Goal: Task Accomplishment & Management: Complete application form

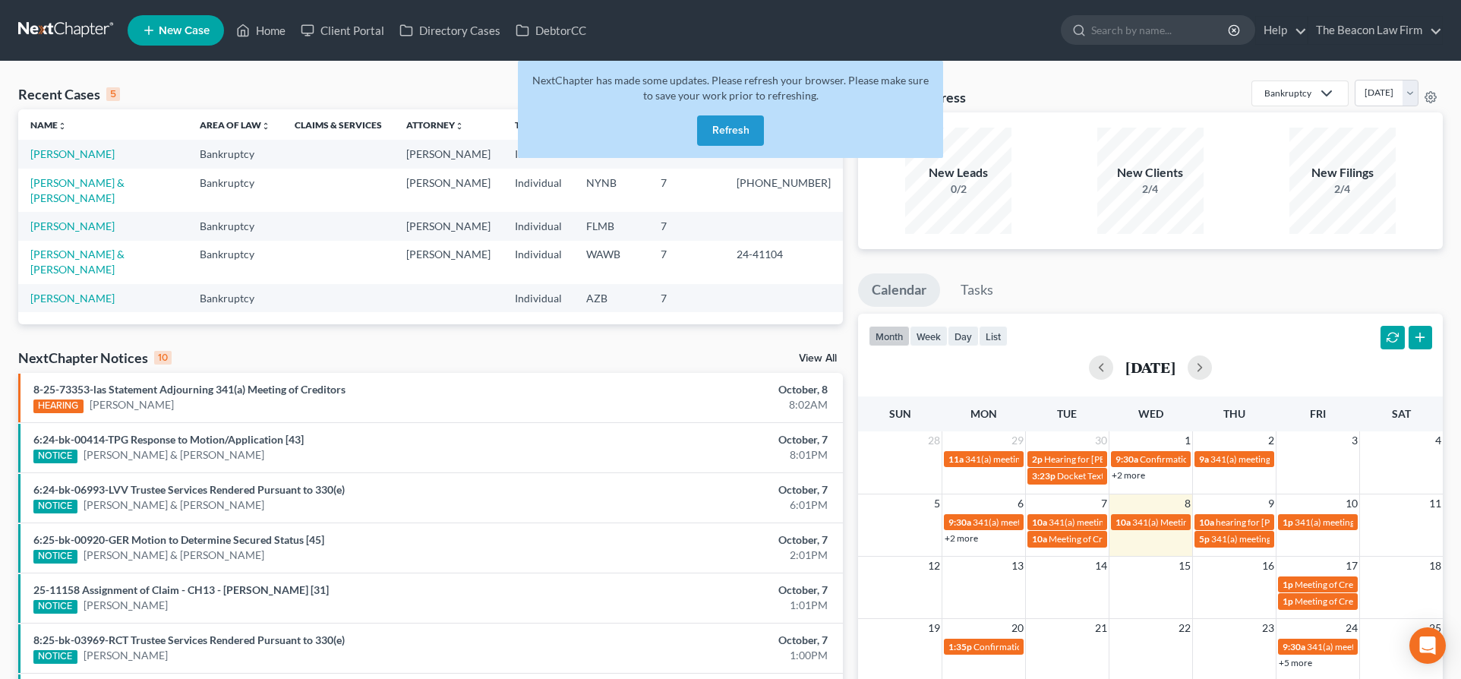
click at [200, 76] on div "Recent Cases 5 heidi View All Name unfold_more expand_more expand_less Area of …" at bounding box center [730, 503] width 1461 height 884
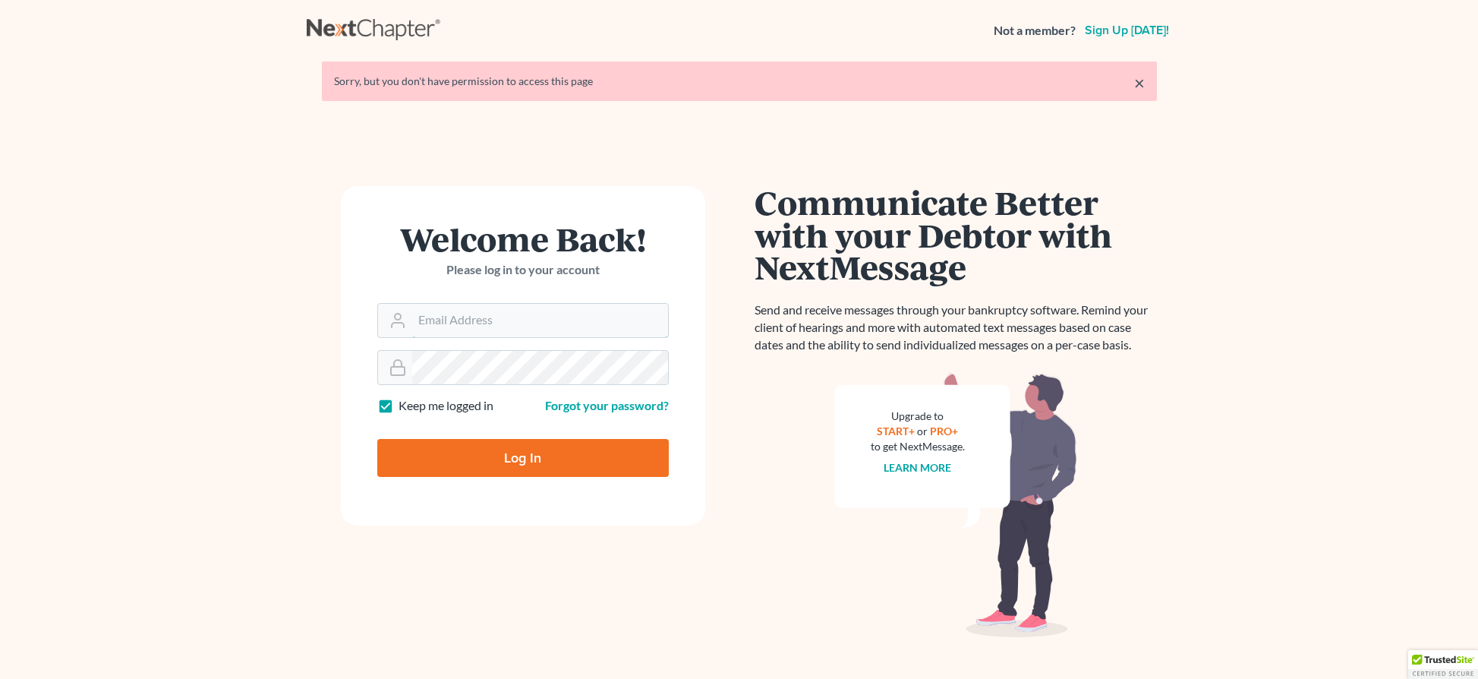
type input "[EMAIL_ADDRESS][DOMAIN_NAME]"
click at [517, 465] on input "Log In" at bounding box center [523, 458] width 292 height 38
type input "Thinking..."
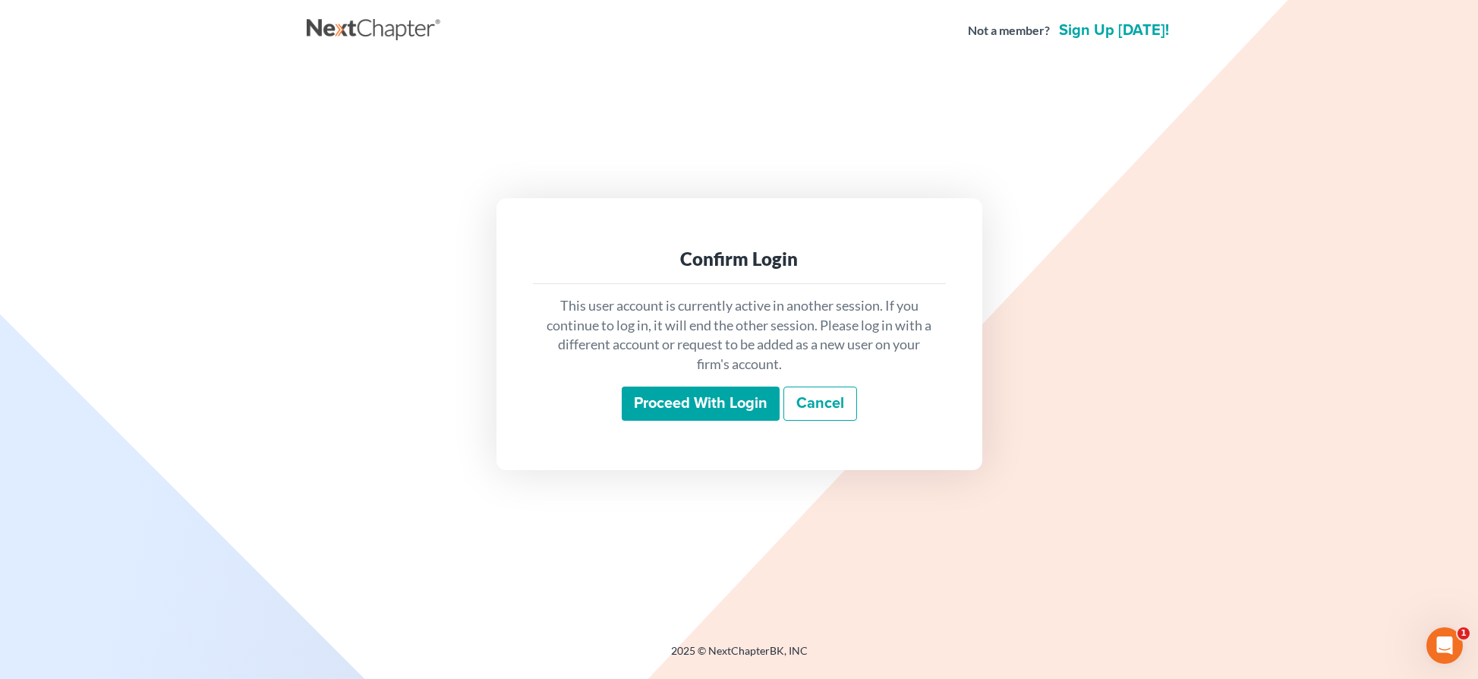
click at [711, 400] on input "Proceed with login" at bounding box center [701, 403] width 158 height 35
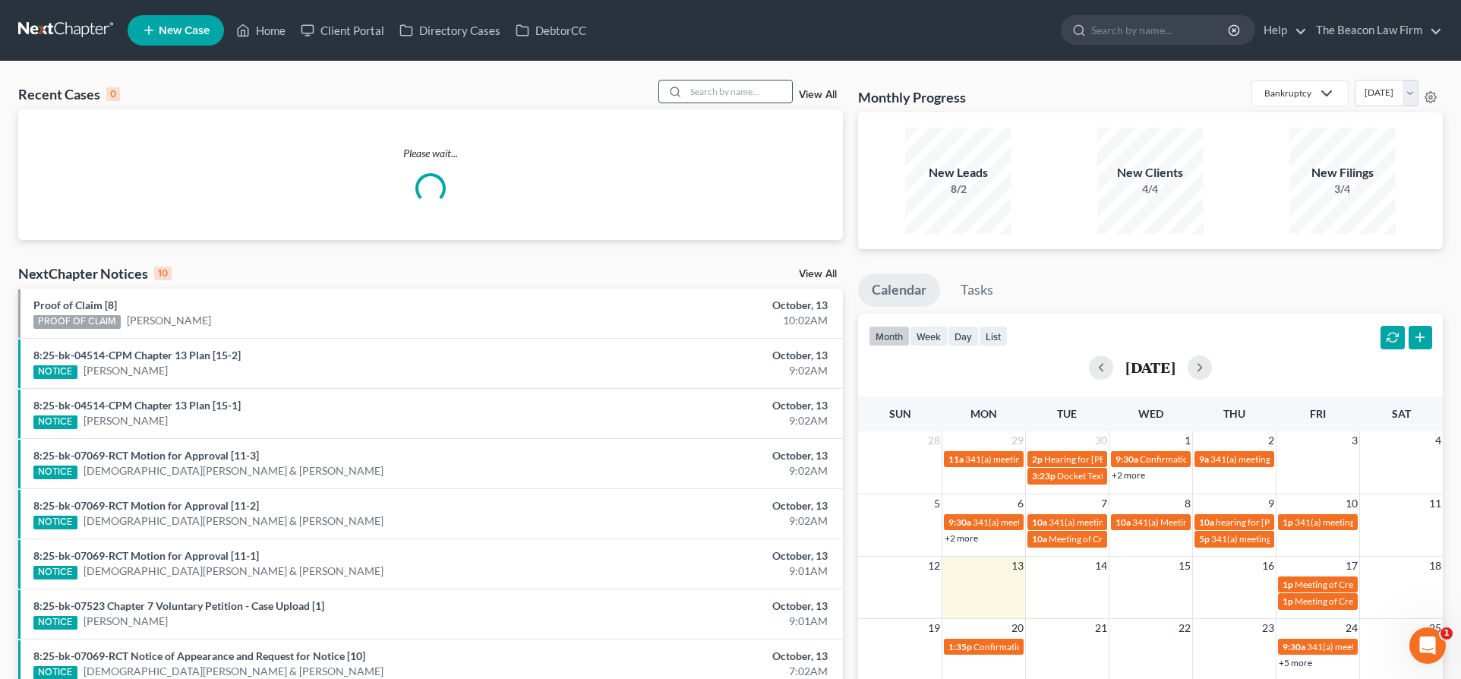
click at [705, 90] on input "search" at bounding box center [739, 91] width 106 height 22
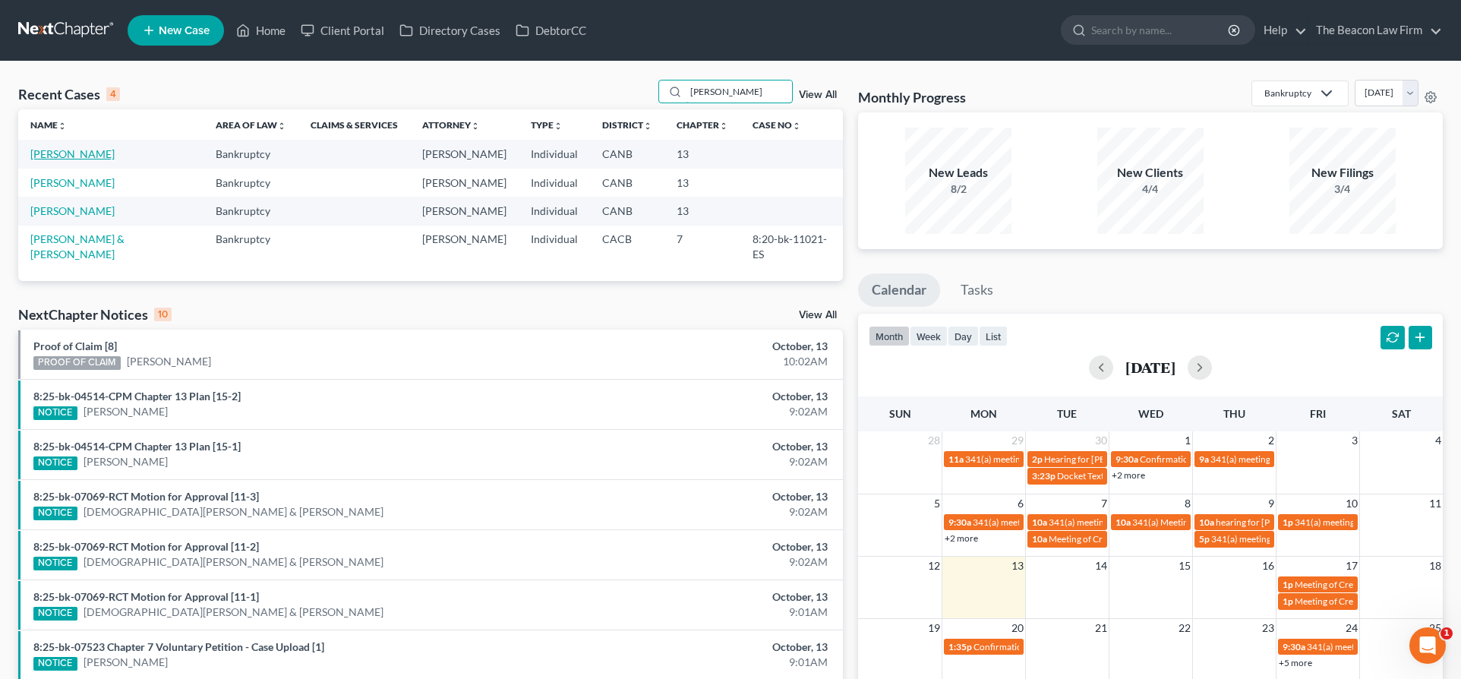
type input "[PERSON_NAME]"
click at [90, 153] on link "[PERSON_NAME]" at bounding box center [72, 153] width 84 height 13
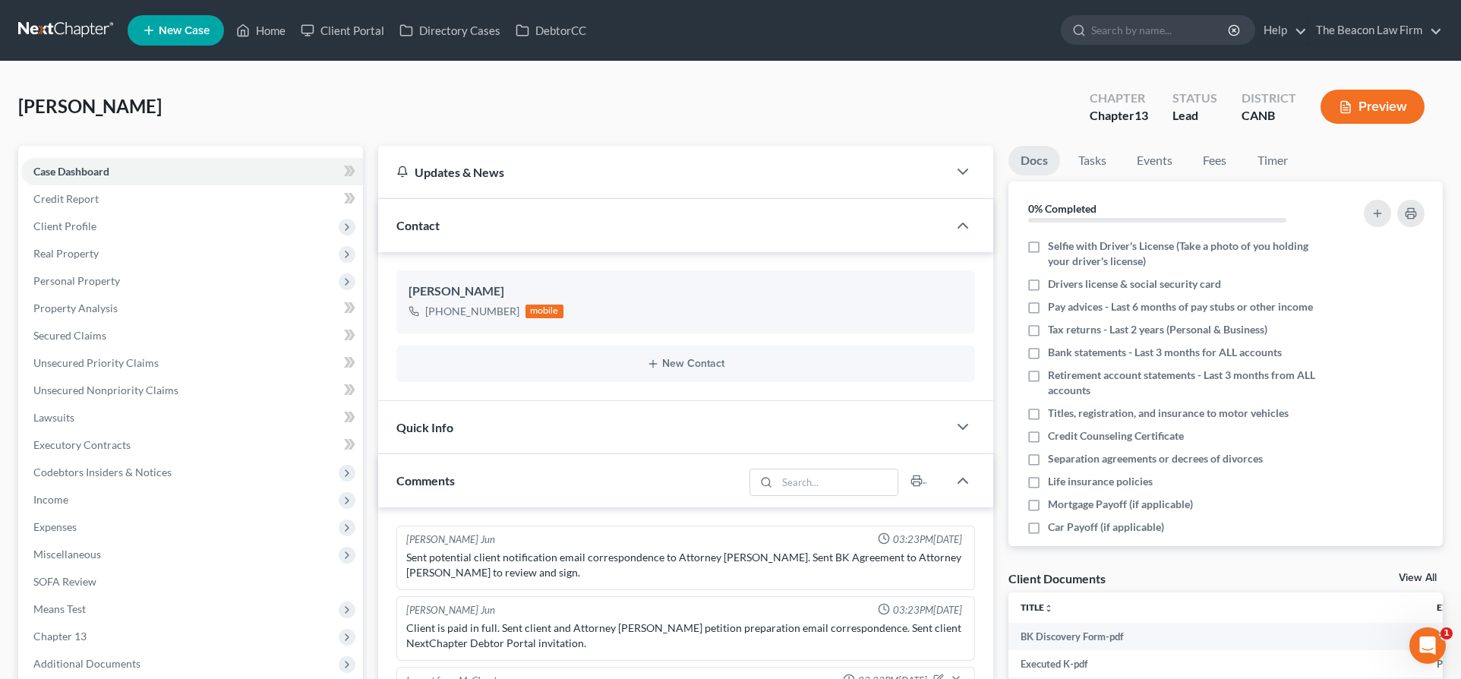
scroll to position [411, 0]
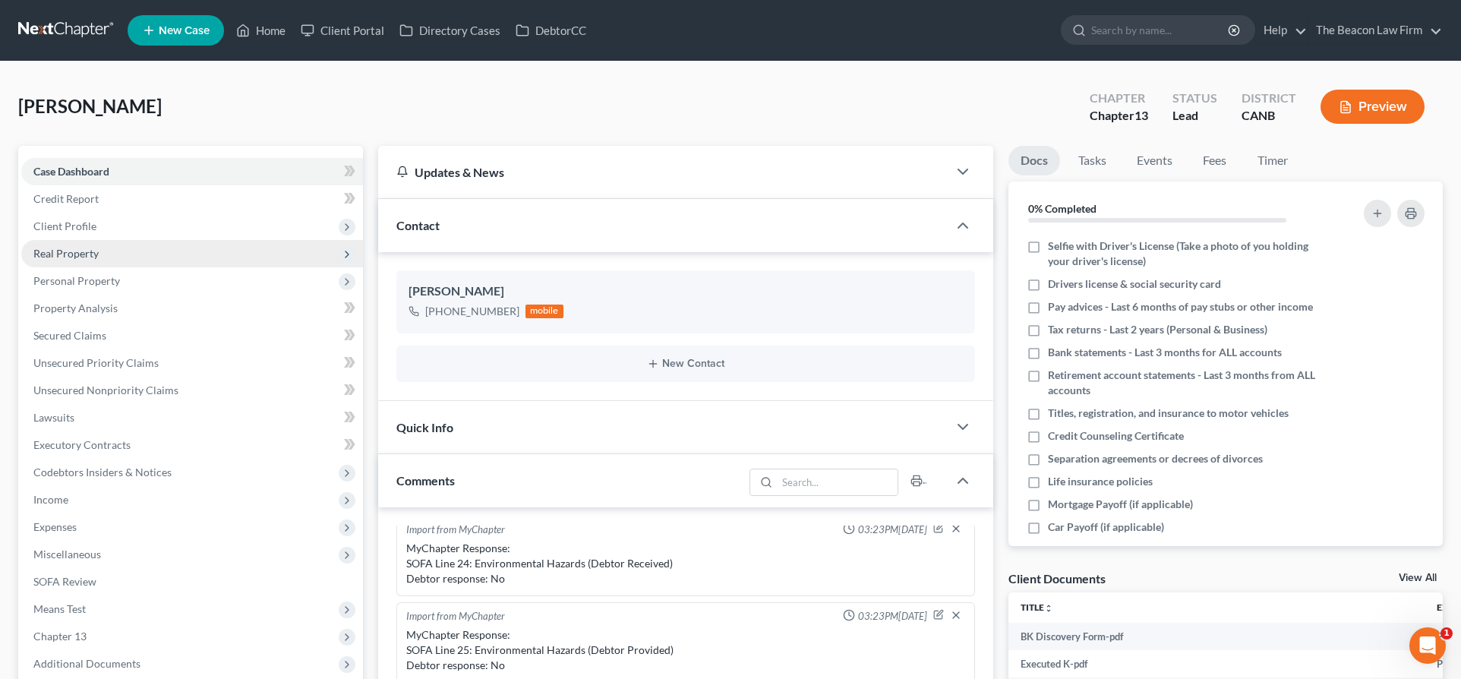
click at [88, 245] on span "Real Property" at bounding box center [192, 253] width 342 height 27
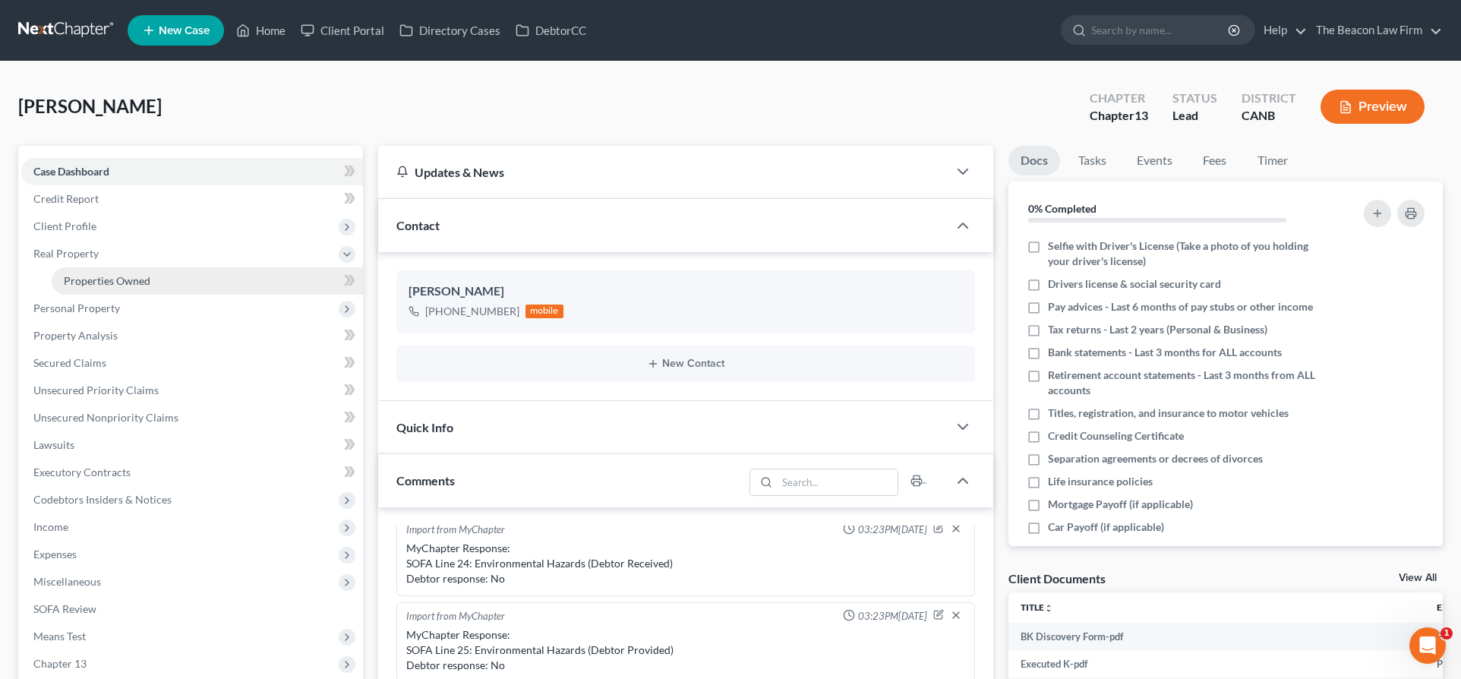
click at [143, 271] on link "Properties Owned" at bounding box center [207, 280] width 311 height 27
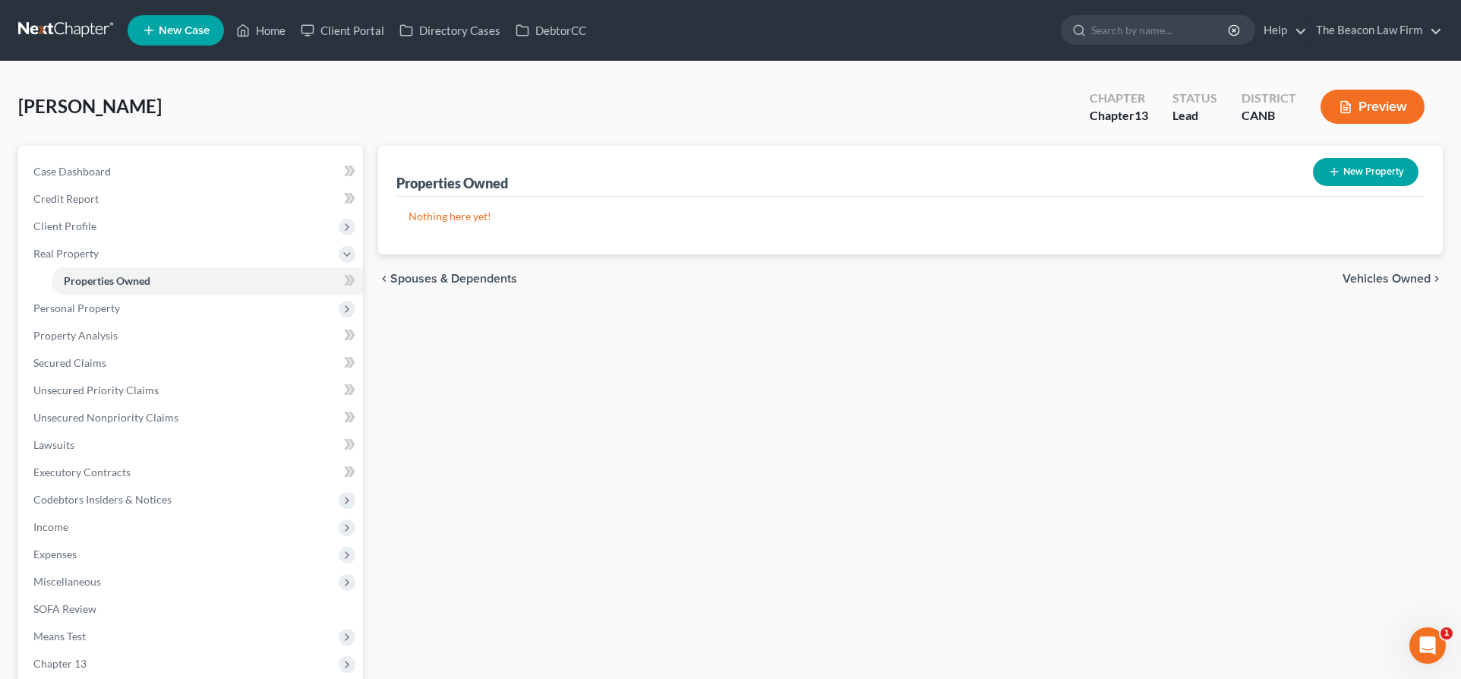
scroll to position [183, 0]
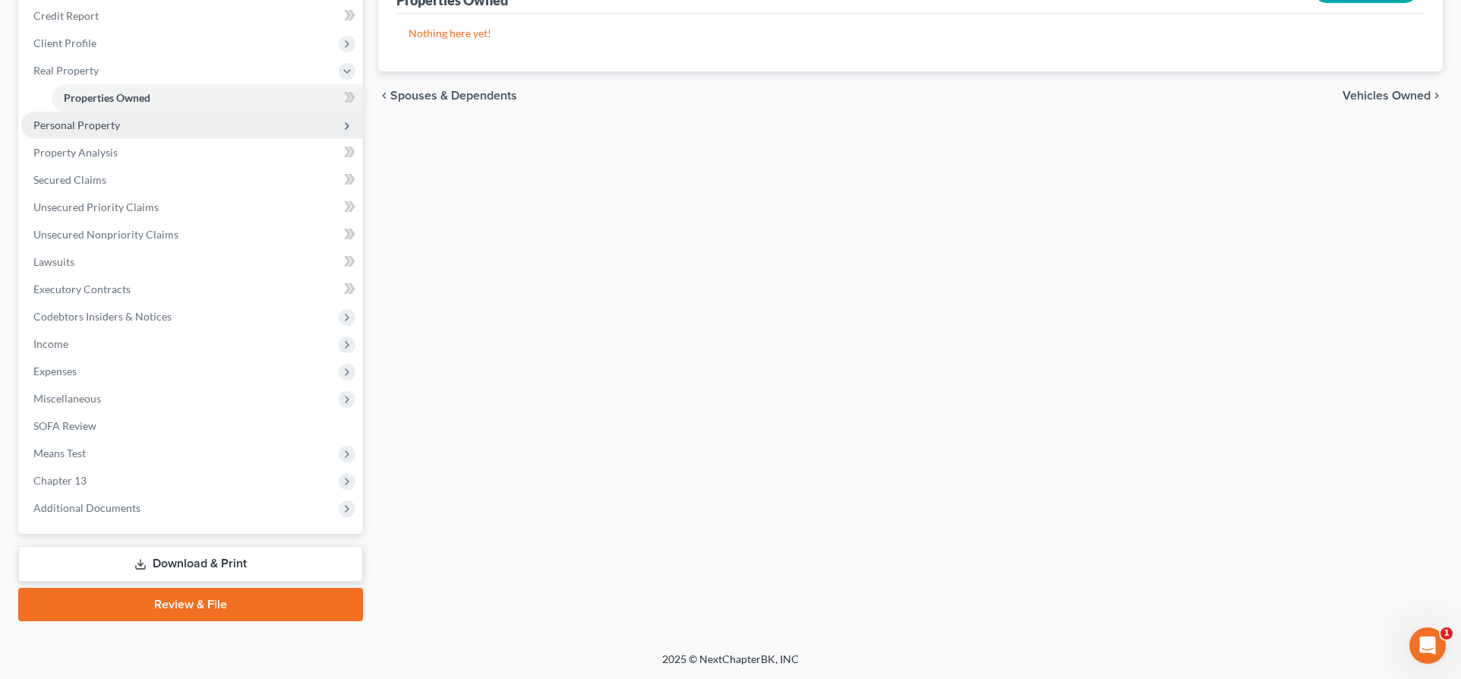
click at [122, 123] on span "Personal Property" at bounding box center [192, 125] width 342 height 27
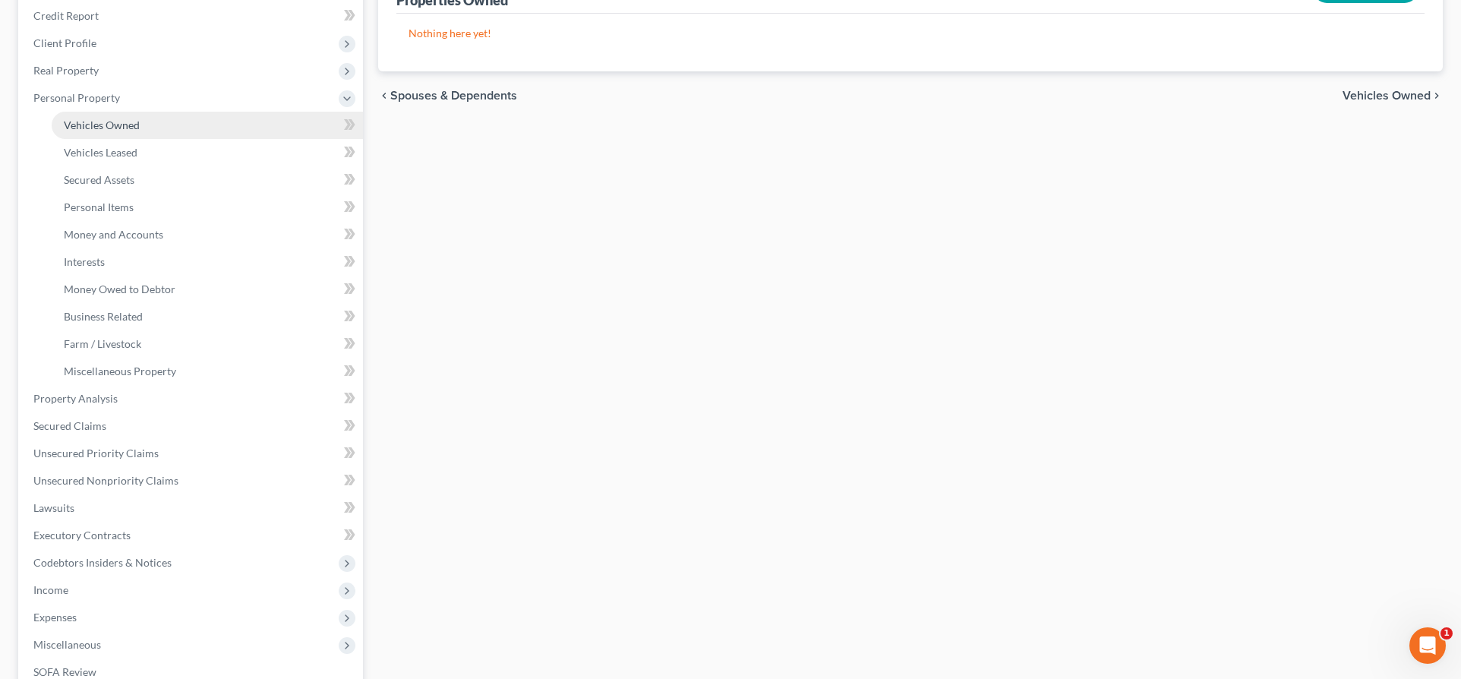
click at [131, 128] on span "Vehicles Owned" at bounding box center [102, 124] width 76 height 13
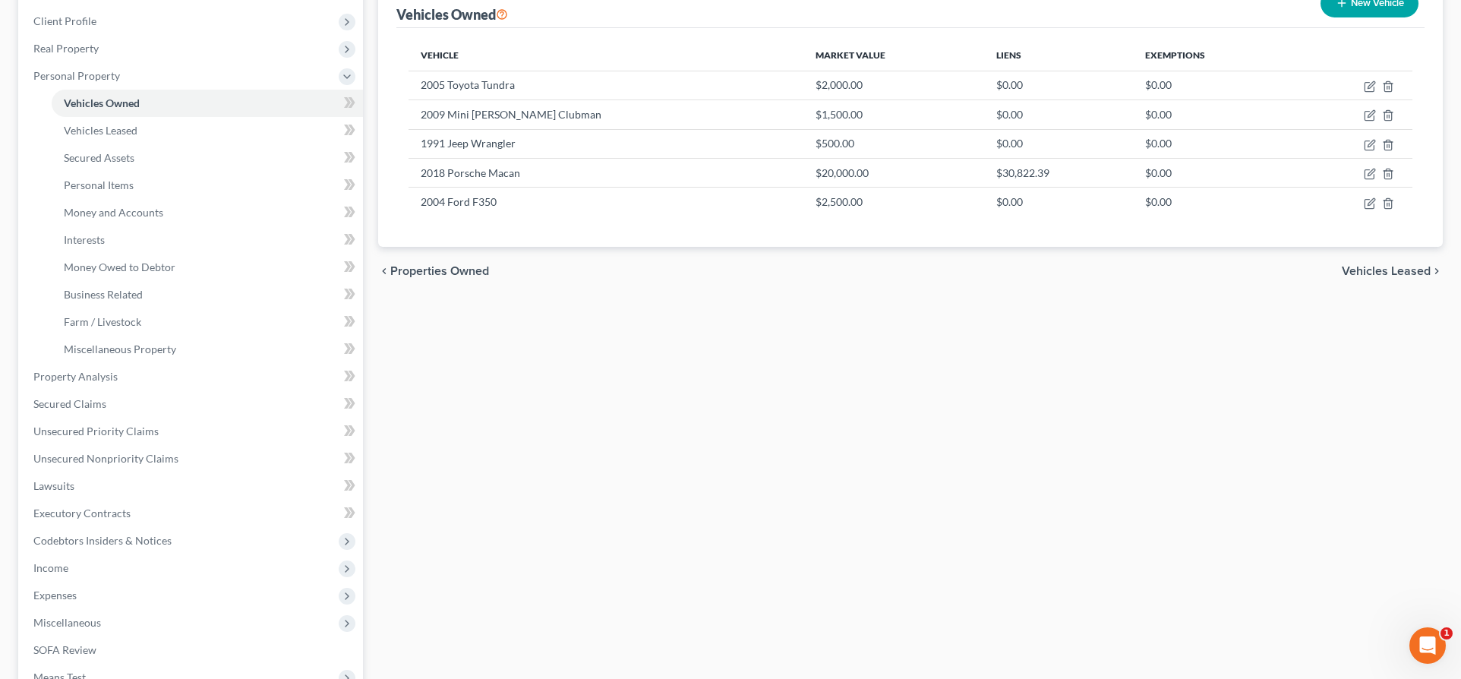
scroll to position [228, 0]
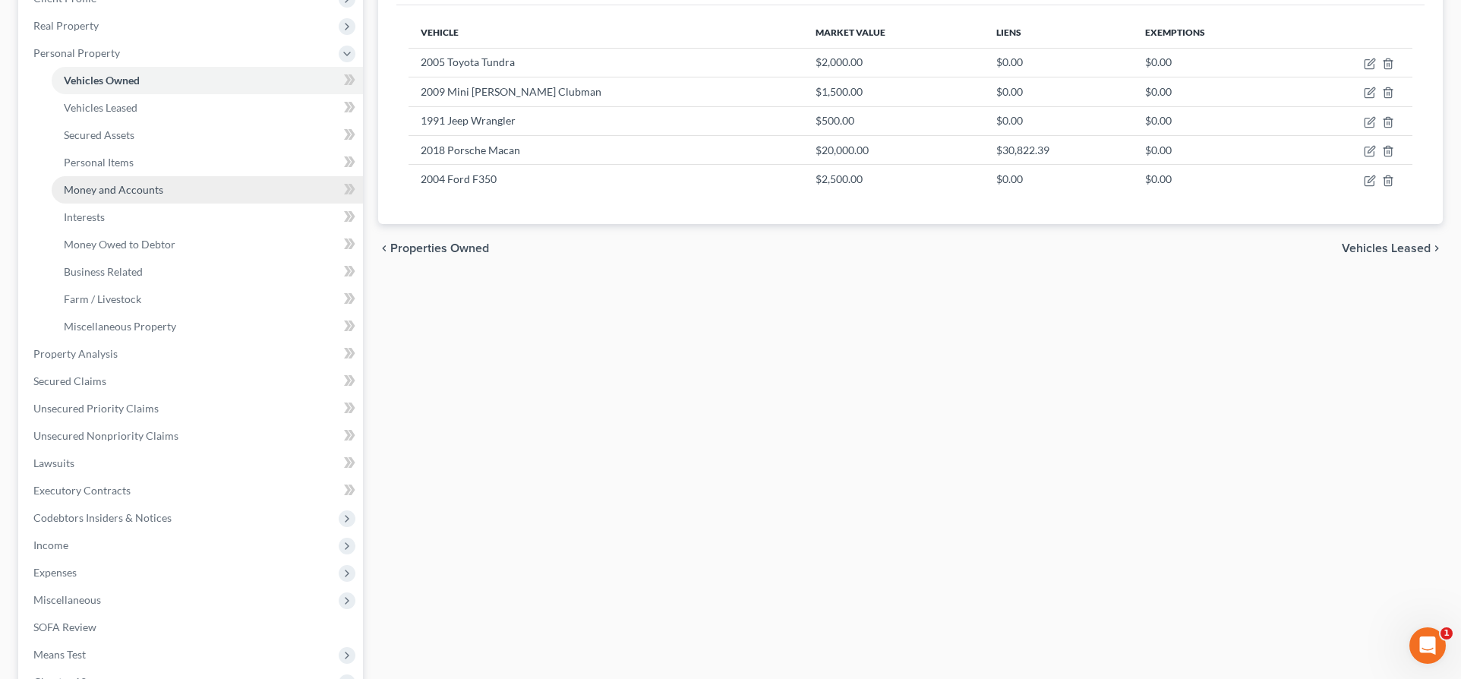
click at [106, 194] on span "Money and Accounts" at bounding box center [113, 189] width 99 height 13
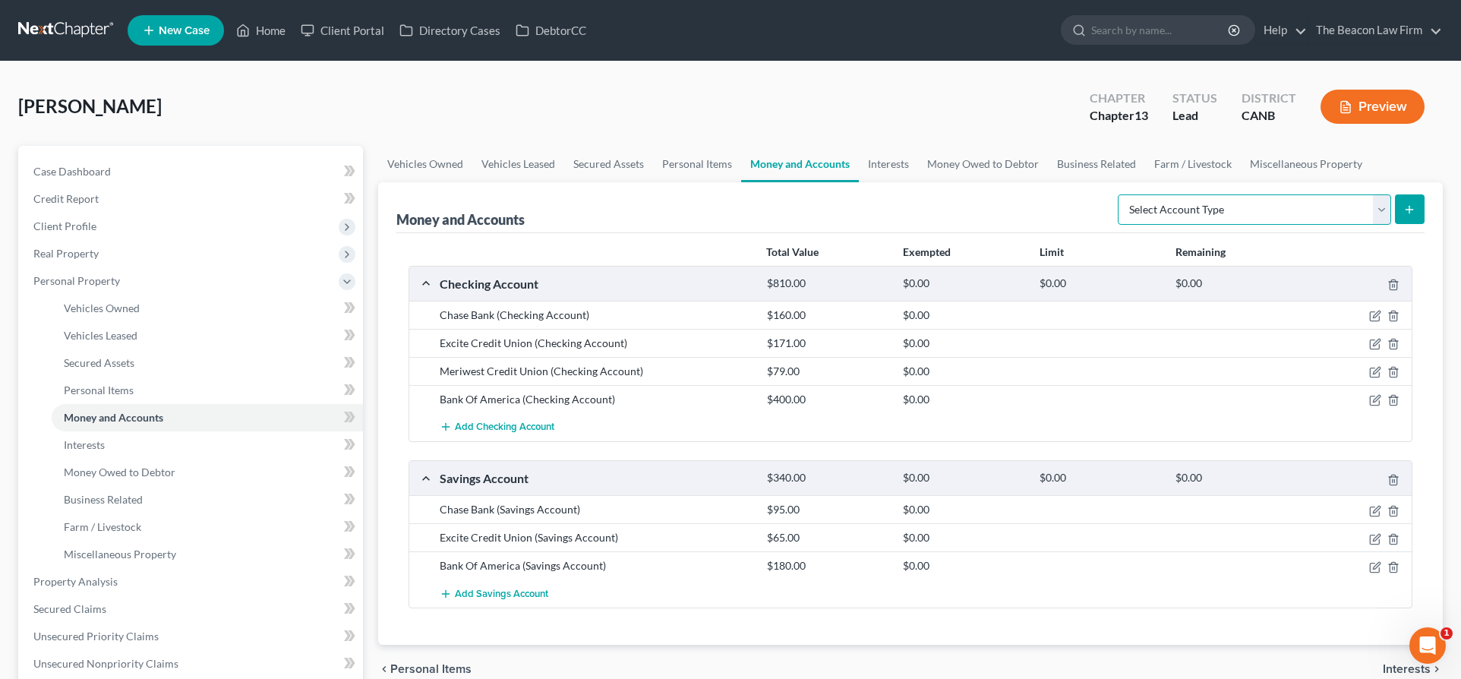
click at [1381, 211] on select "Select Account Type Brokerage Cash on Hand Certificates of Deposit Checking Acc…" at bounding box center [1254, 209] width 273 height 30
click at [92, 449] on span "Interests" at bounding box center [84, 444] width 41 height 13
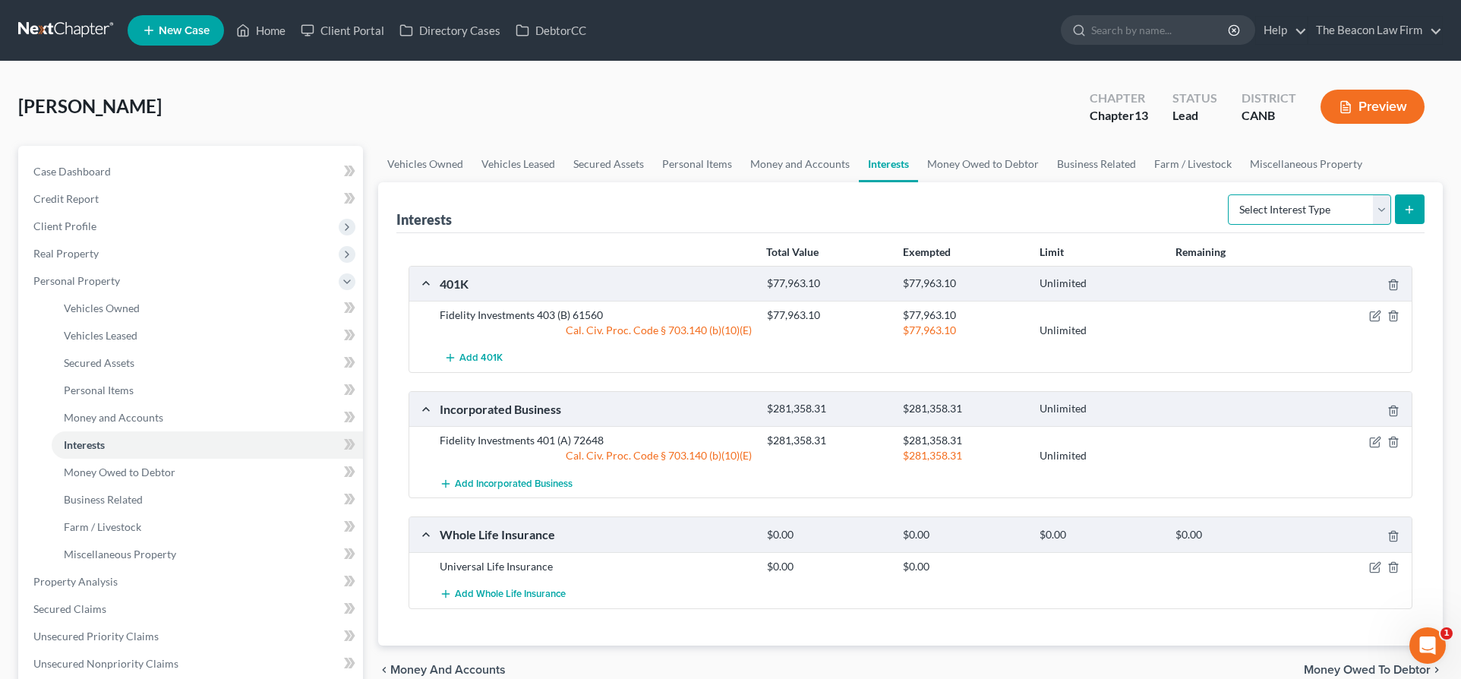
click at [1387, 213] on select "Select Interest Type 401K Annuity Bond Education IRA Government Bond Government…" at bounding box center [1309, 209] width 163 height 30
click at [140, 465] on span "Money Owed to Debtor" at bounding box center [120, 471] width 112 height 13
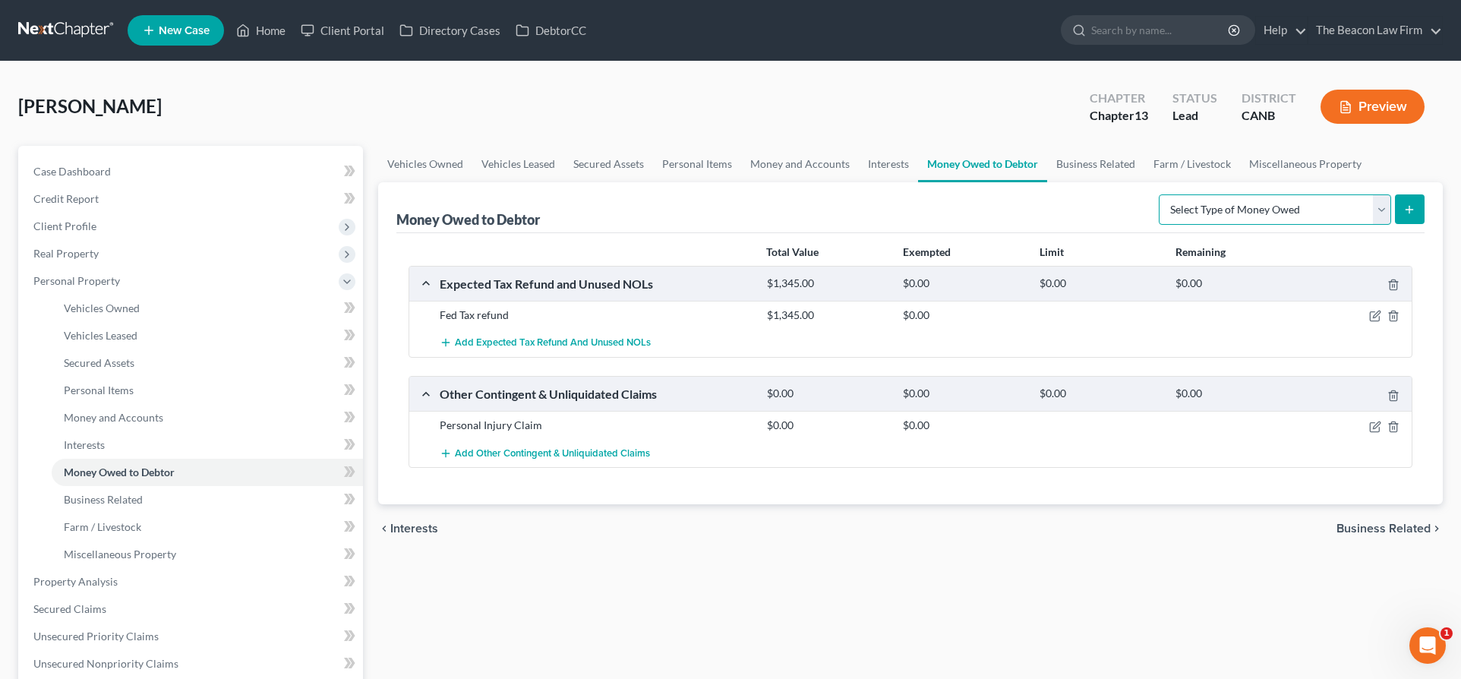
click at [1379, 222] on select "Select Type of Money Owed Accounts Receivable Alimony Child Support Claims Agai…" at bounding box center [1275, 209] width 232 height 30
select select "claims_against_third_parties"
click at [1161, 194] on select "Select Type of Money Owed Accounts Receivable Alimony Child Support Claims Agai…" at bounding box center [1275, 209] width 232 height 30
click at [1419, 211] on button "submit" at bounding box center [1410, 209] width 30 height 30
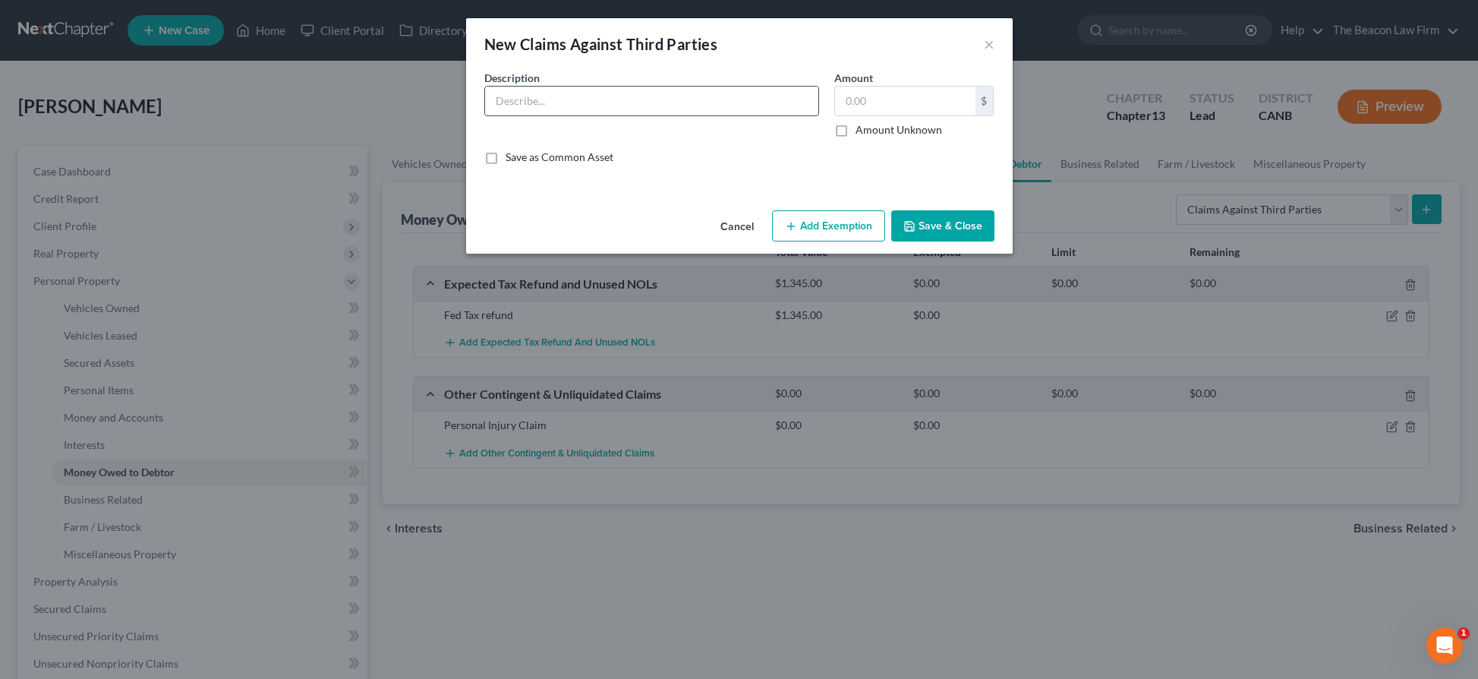
drag, startPoint x: 635, startPoint y: 99, endPoint x: 616, endPoint y: 106, distance: 20.2
click at [635, 99] on input "text" at bounding box center [651, 101] width 333 height 29
type input "p"
type input "Personal injury settlement"
click at [901, 96] on input "text" at bounding box center [905, 101] width 140 height 29
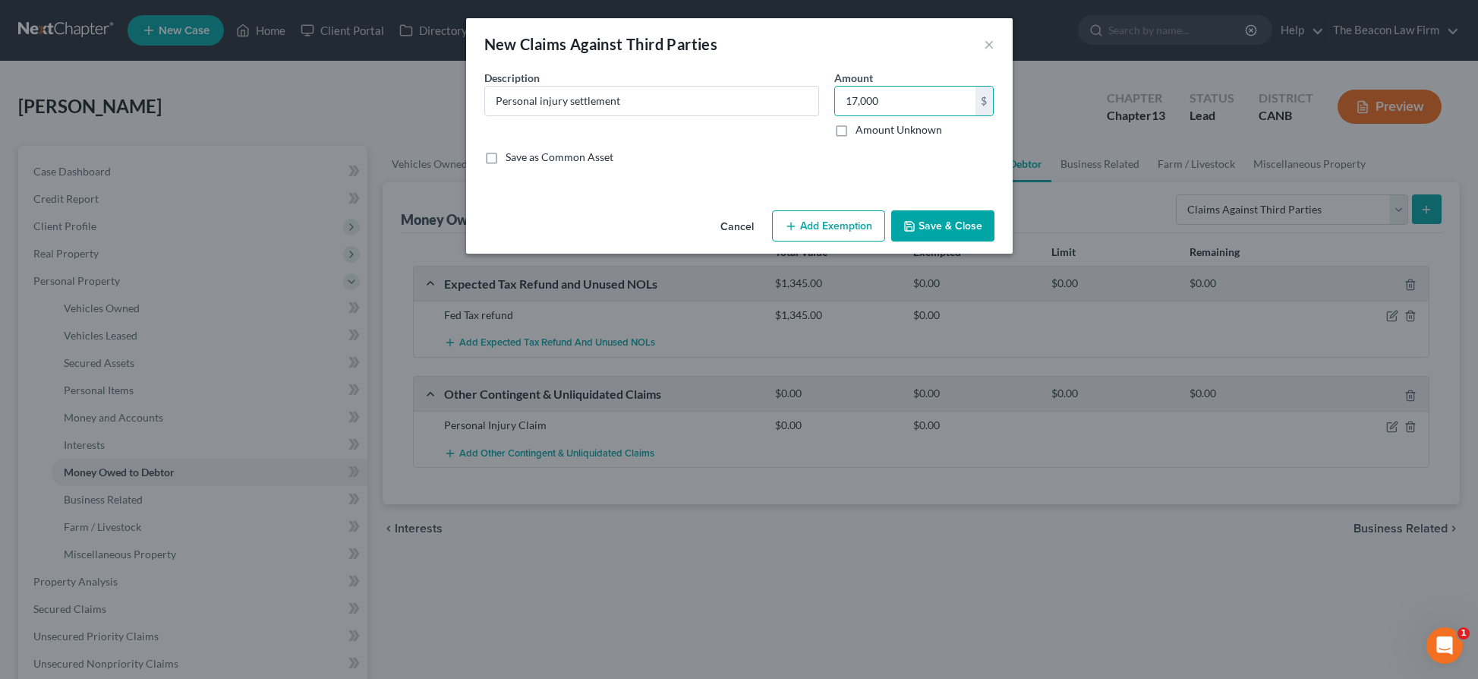
click at [839, 222] on button "Add Exemption" at bounding box center [828, 226] width 113 height 32
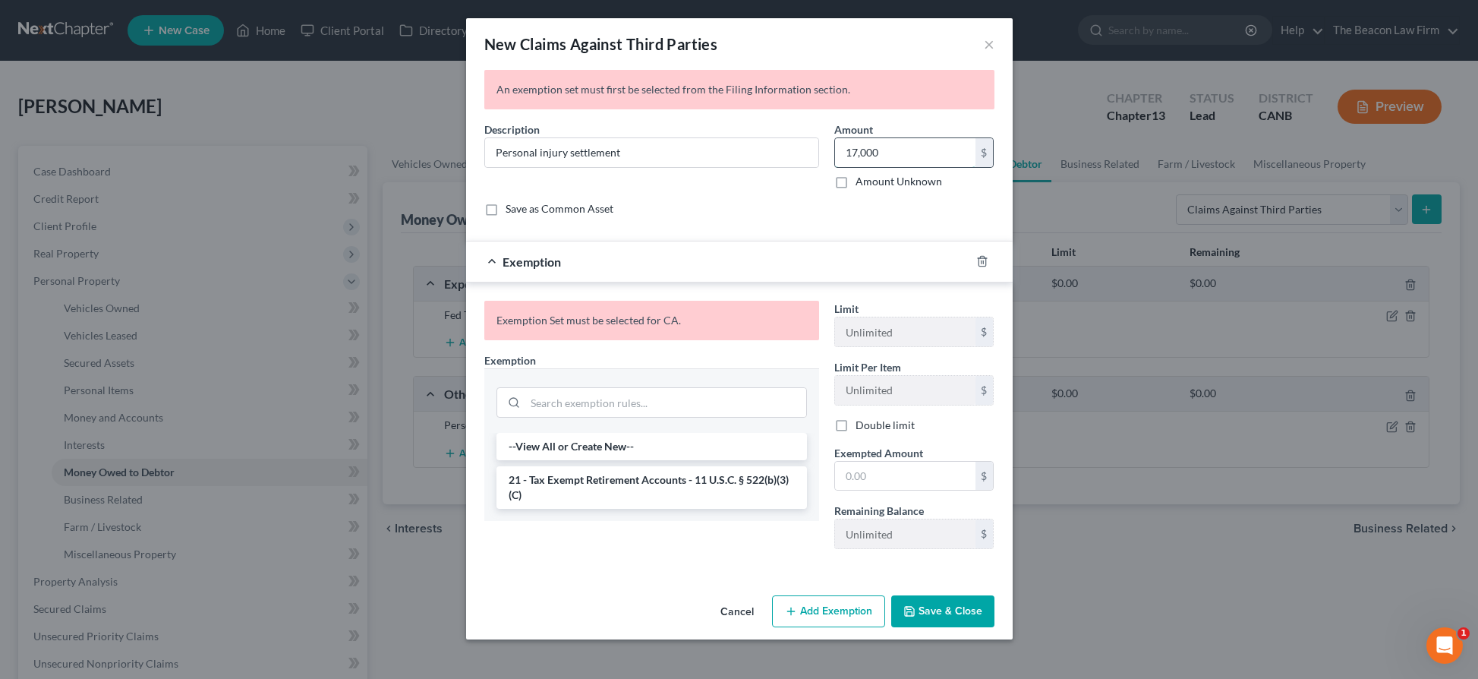
click at [867, 152] on input "17,000" at bounding box center [905, 152] width 140 height 29
drag, startPoint x: 882, startPoint y: 152, endPoint x: 868, endPoint y: 152, distance: 14.4
click at [868, 152] on input "17,000" at bounding box center [905, 152] width 140 height 29
type input "17,025"
click at [734, 193] on div "Description * Personal injury settlement [GEOGRAPHIC_DATA] 17,025.00 $ Amount U…" at bounding box center [739, 174] width 525 height 107
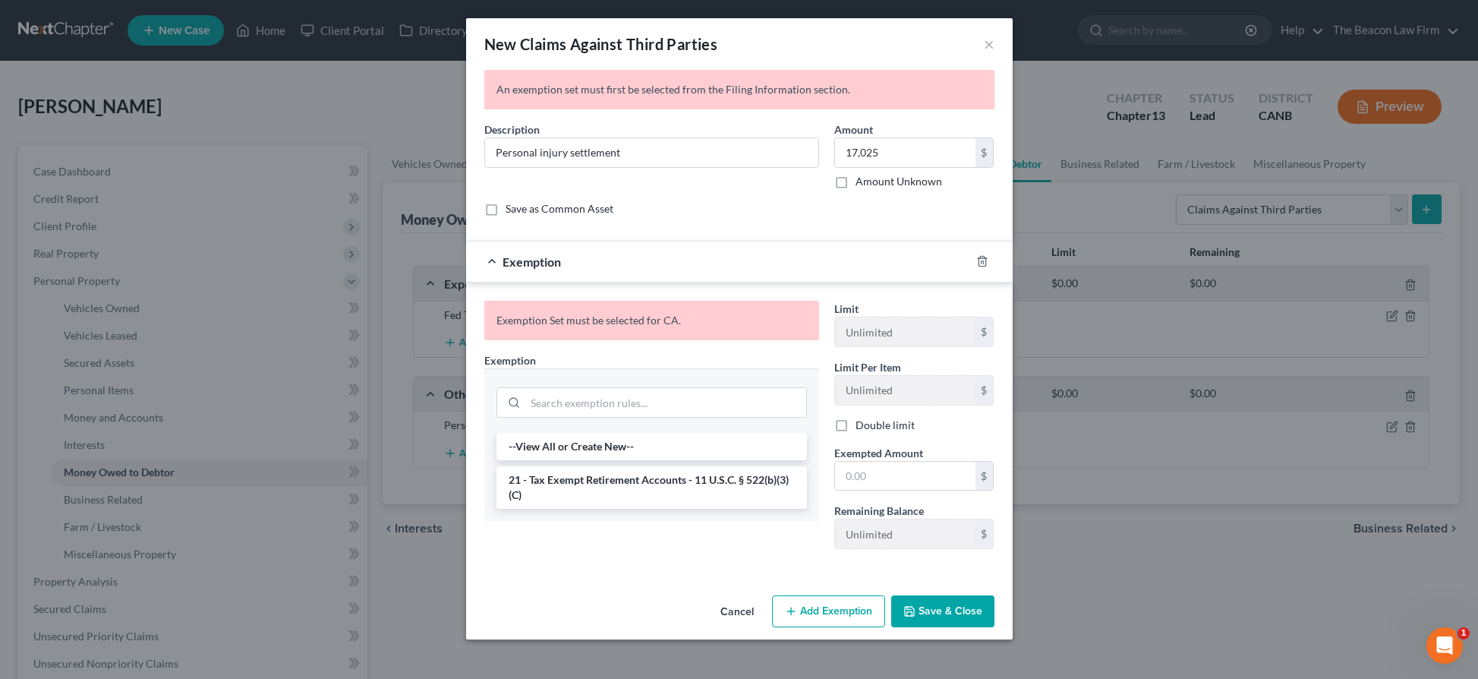
click at [948, 620] on button "Save & Close" at bounding box center [942, 611] width 103 height 32
click at [987, 43] on button "×" at bounding box center [989, 44] width 11 height 18
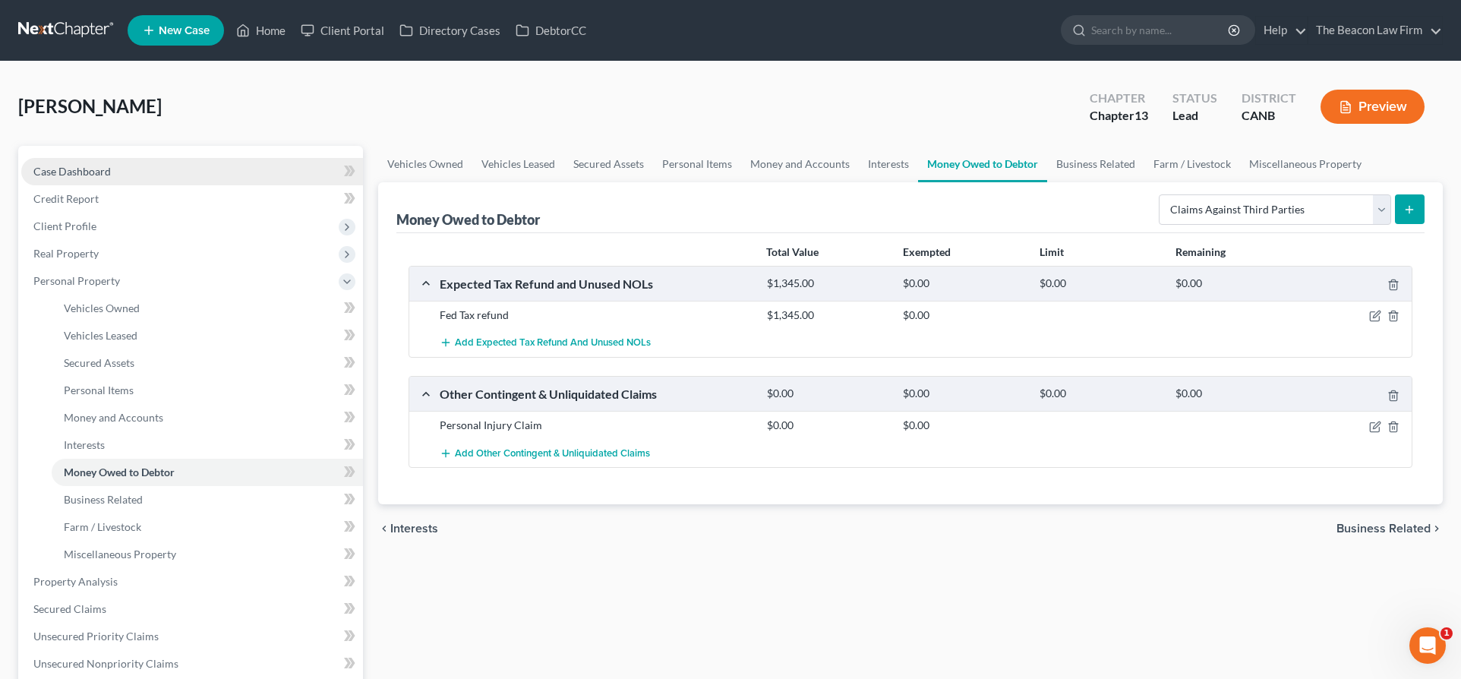
click at [107, 175] on span "Case Dashboard" at bounding box center [71, 171] width 77 height 13
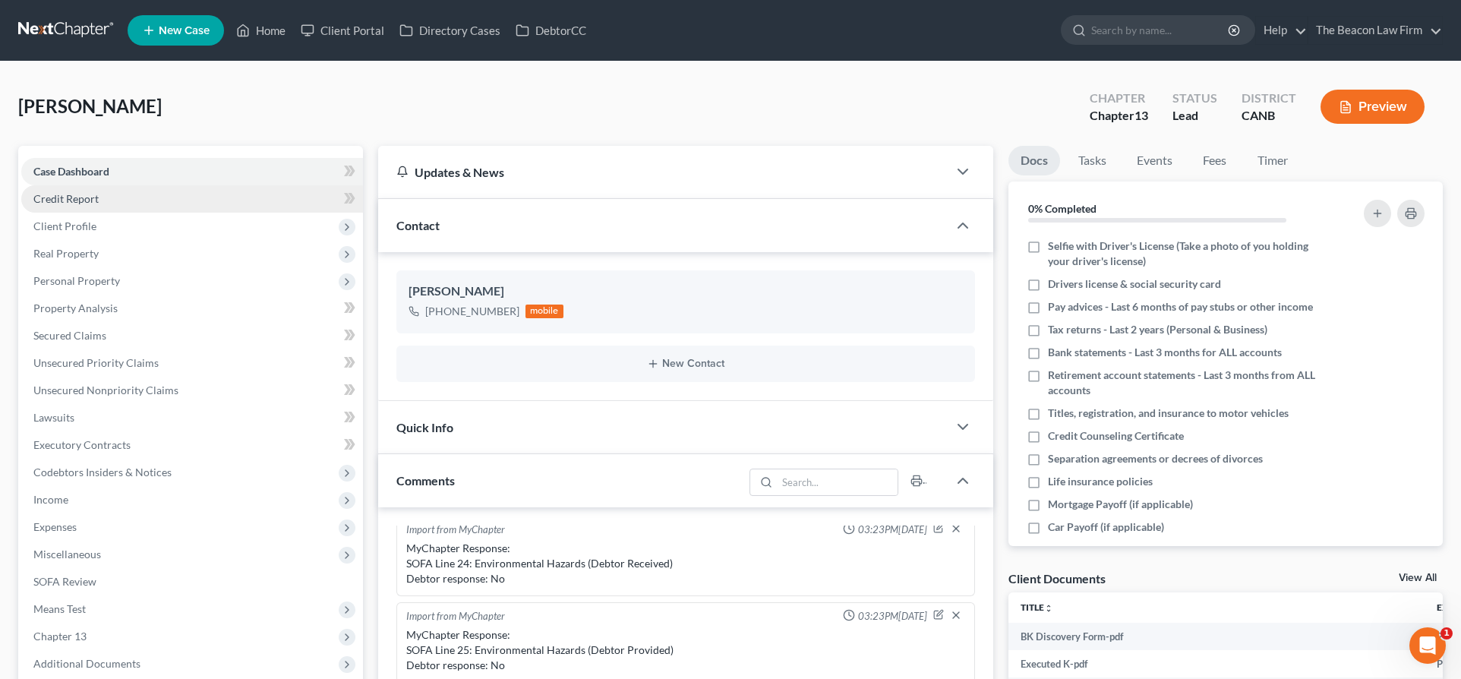
click at [96, 195] on span "Credit Report" at bounding box center [65, 198] width 65 height 13
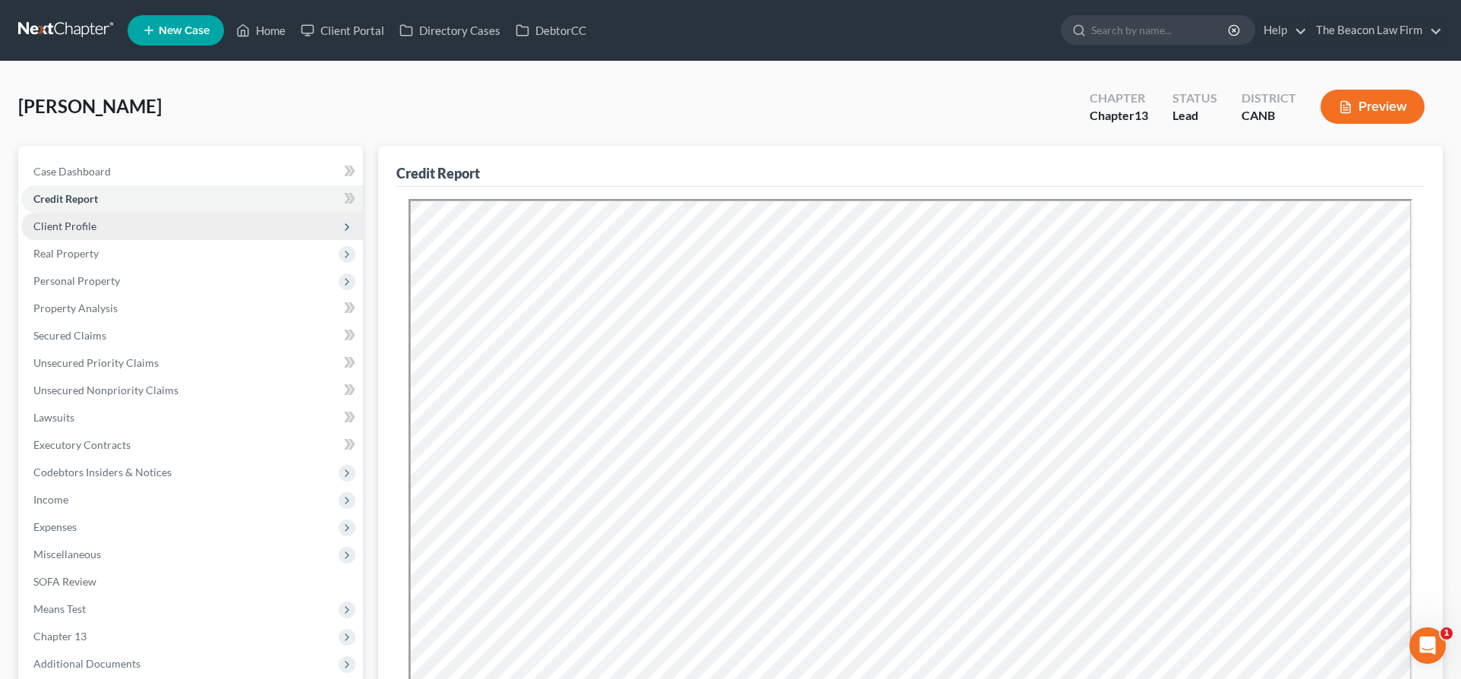
click at [71, 220] on span "Client Profile" at bounding box center [64, 225] width 63 height 13
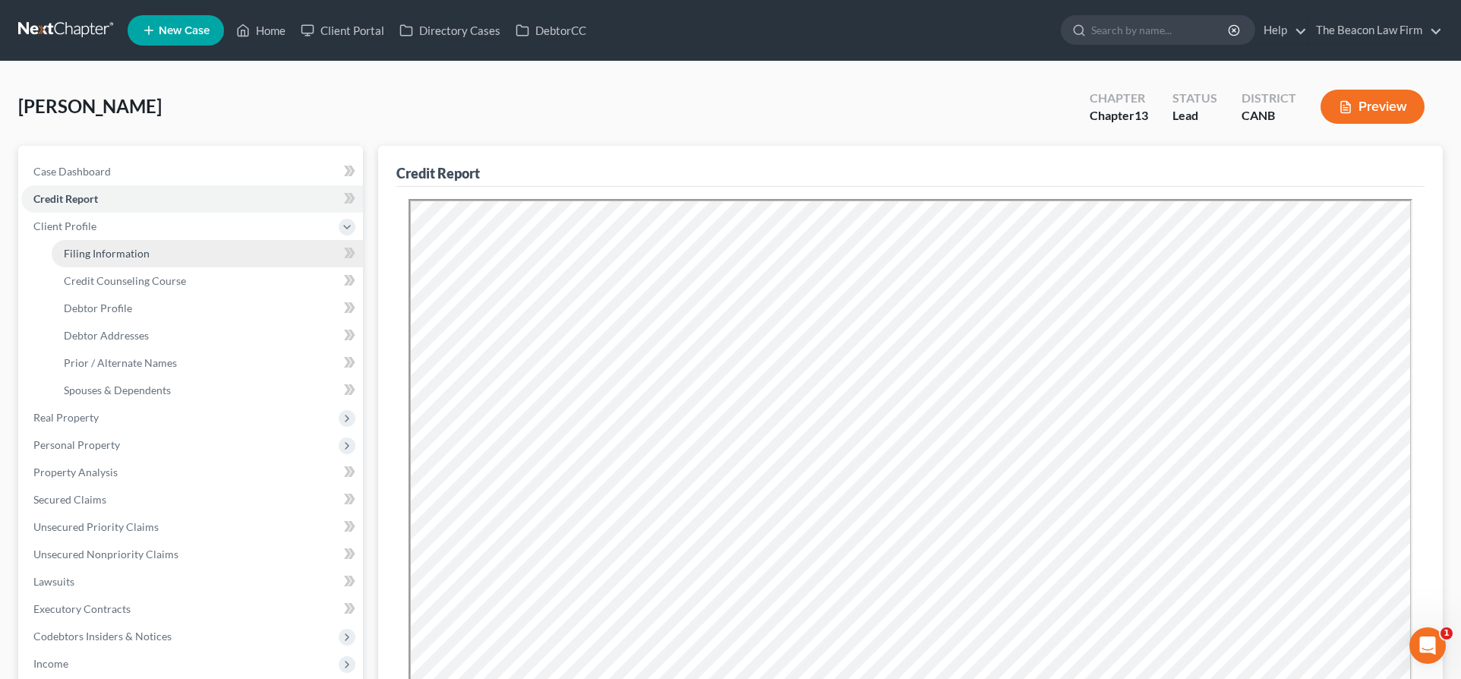
click at [93, 249] on span "Filing Information" at bounding box center [107, 253] width 86 height 13
select select "1"
select select "0"
select select "3"
select select "7"
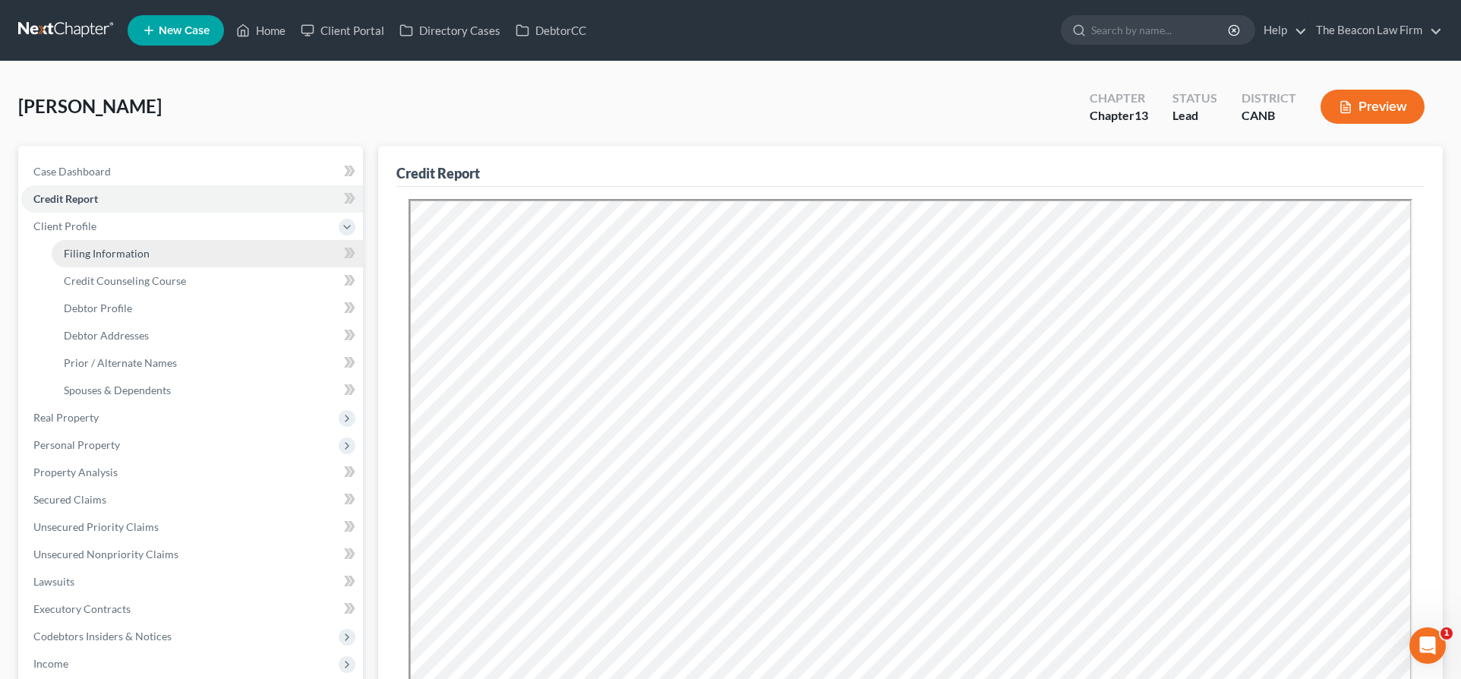
select select "4"
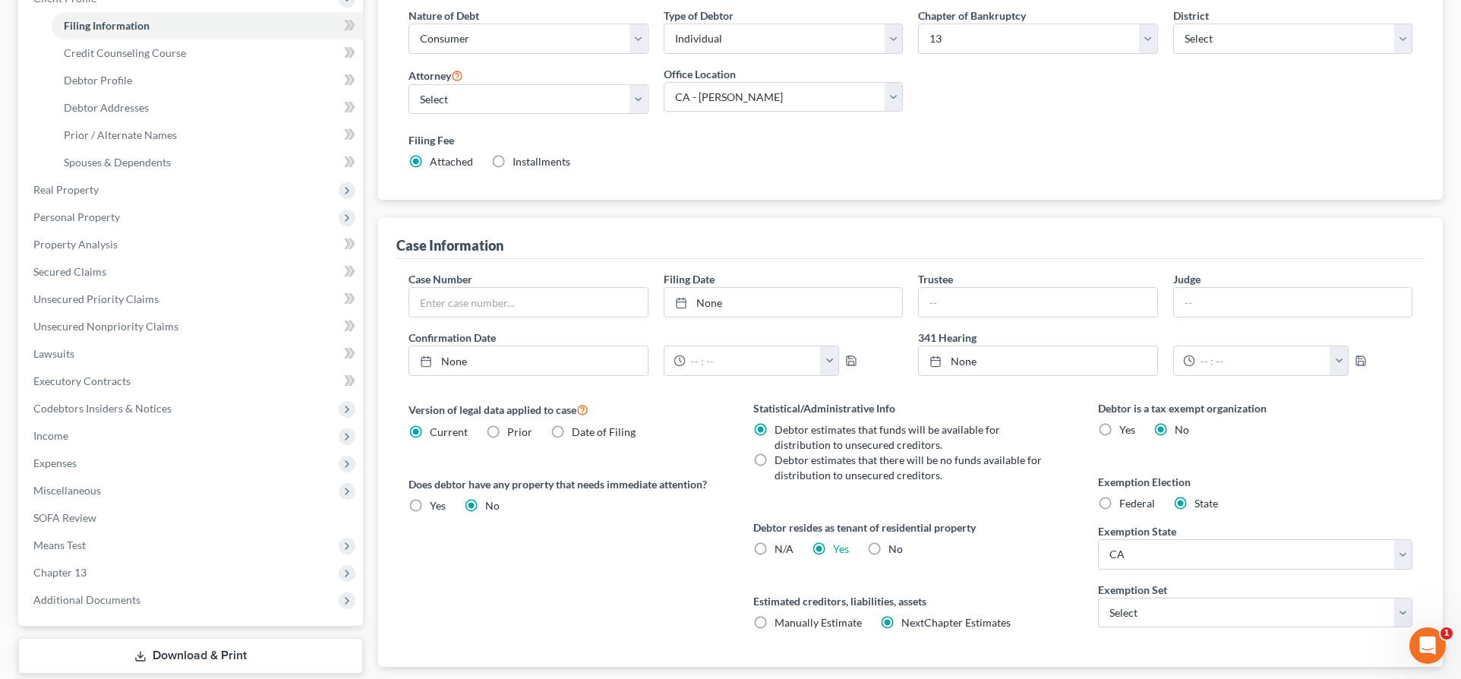
scroll to position [322, 0]
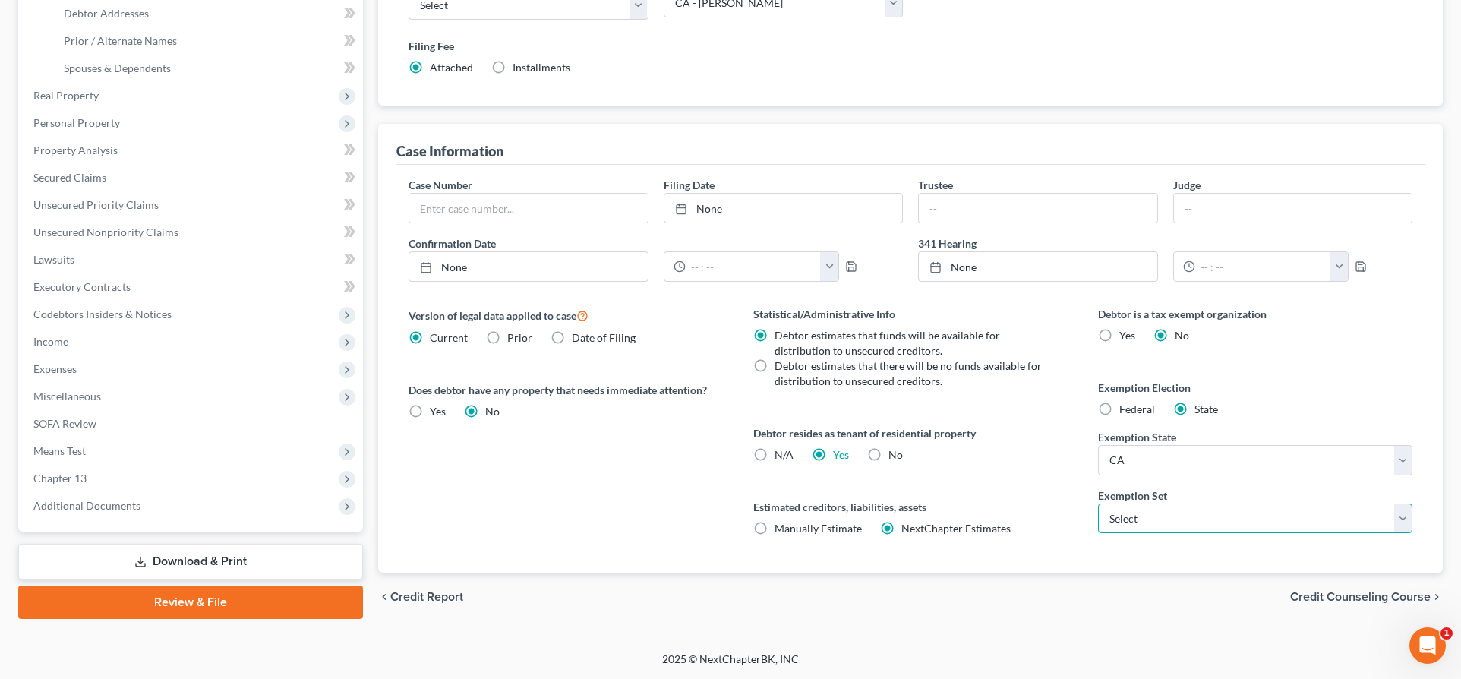
click at [1151, 514] on select "Select 703 704" at bounding box center [1255, 518] width 314 height 30
select select "0"
click at [1098, 503] on select "Select 703 704" at bounding box center [1255, 518] width 314 height 30
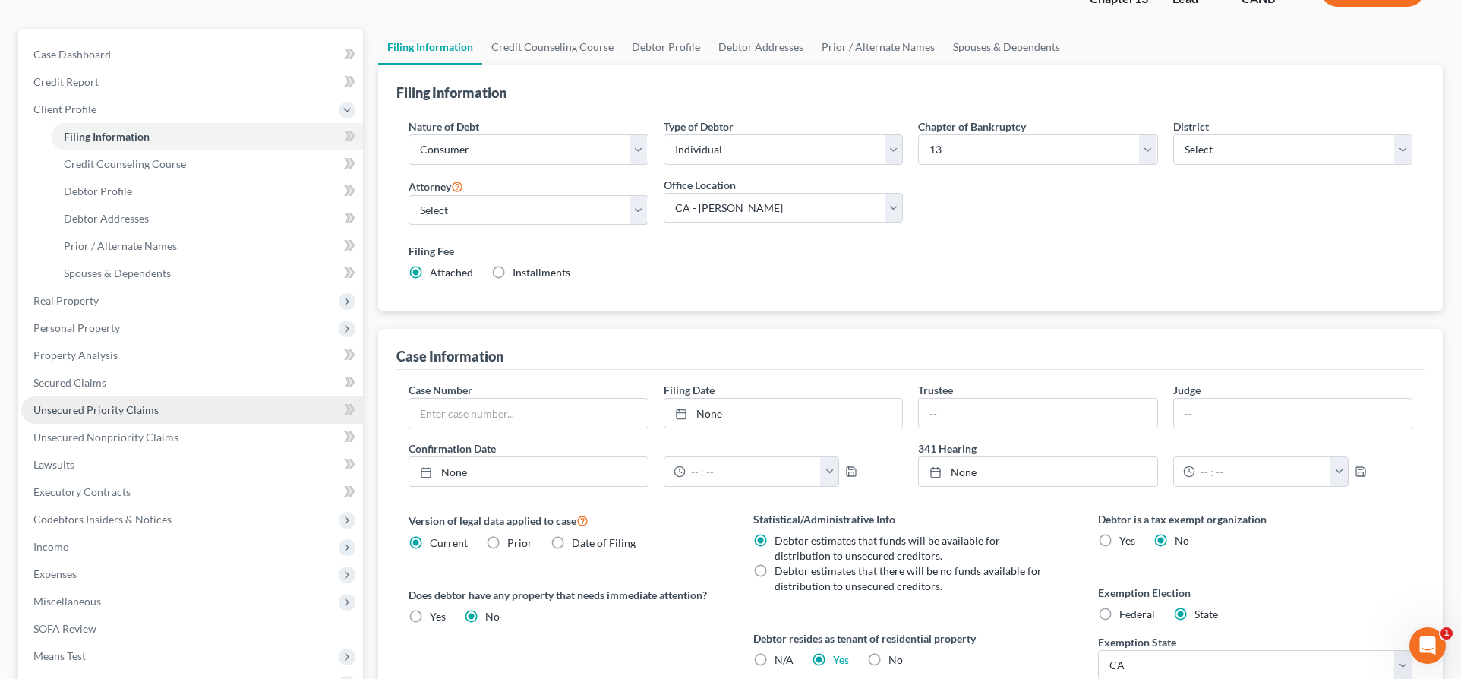
scroll to position [94, 0]
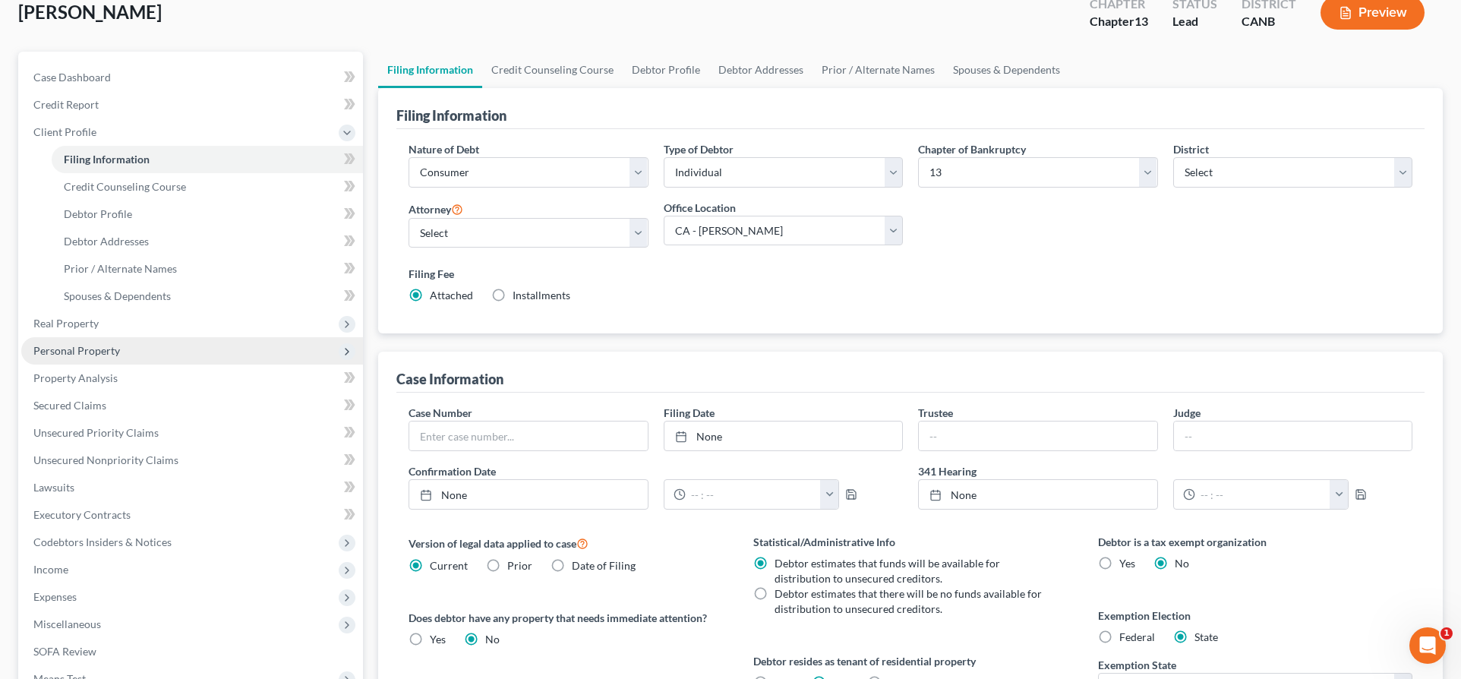
click at [118, 345] on span "Personal Property" at bounding box center [192, 350] width 342 height 27
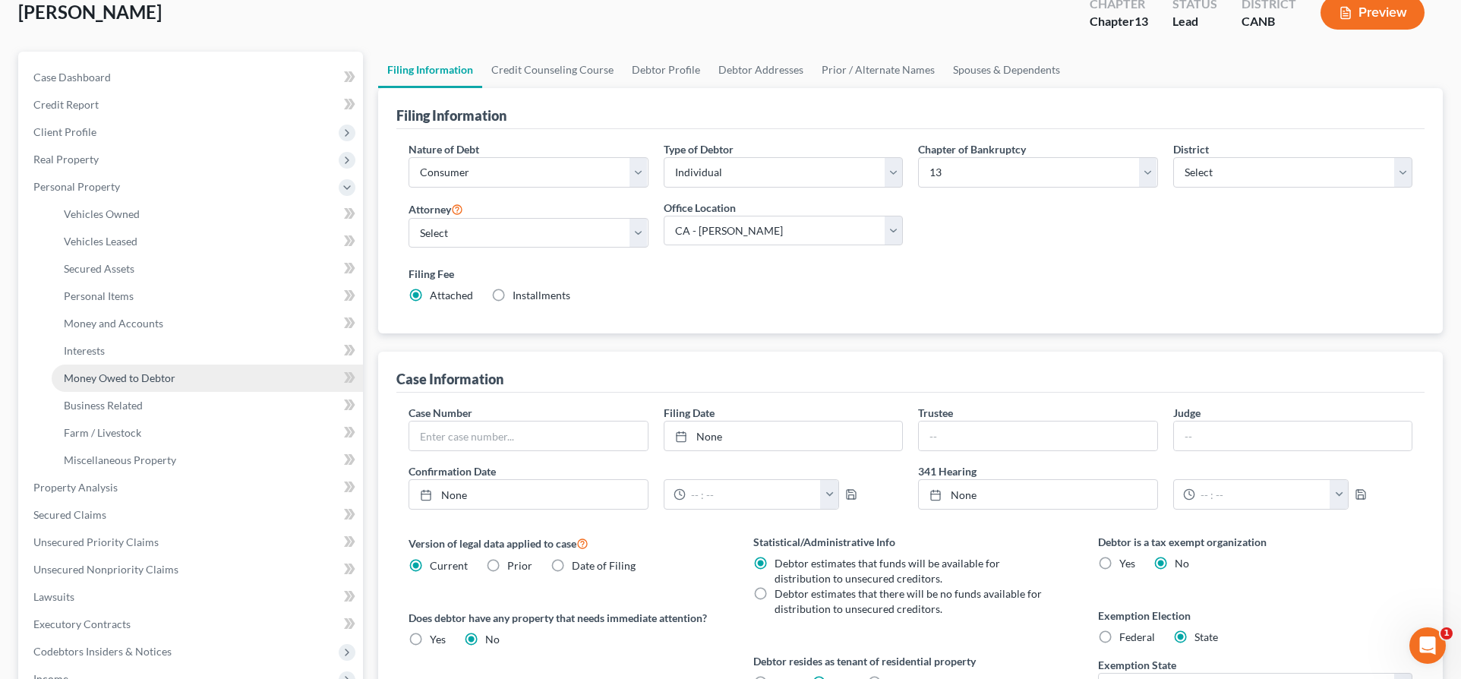
click at [150, 387] on link "Money Owed to Debtor" at bounding box center [207, 377] width 311 height 27
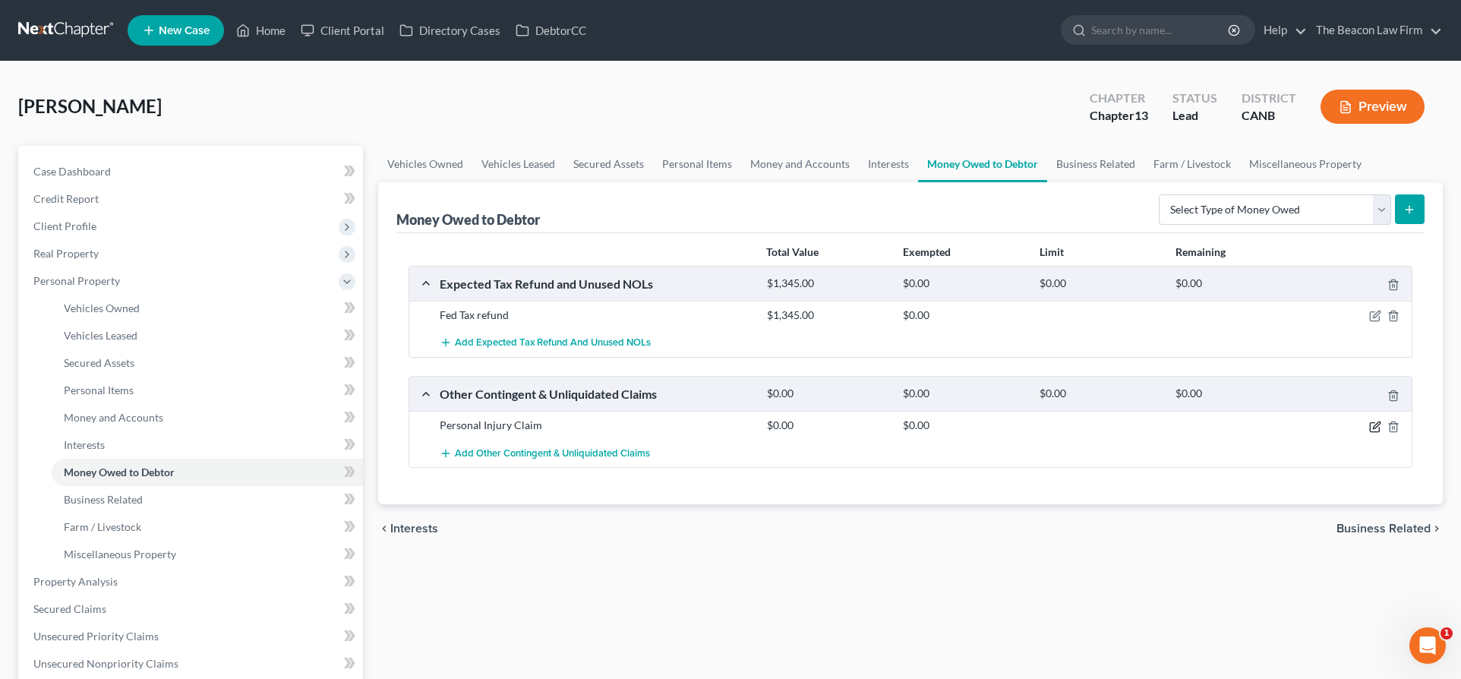
click at [1373, 422] on icon "button" at bounding box center [1374, 426] width 9 height 9
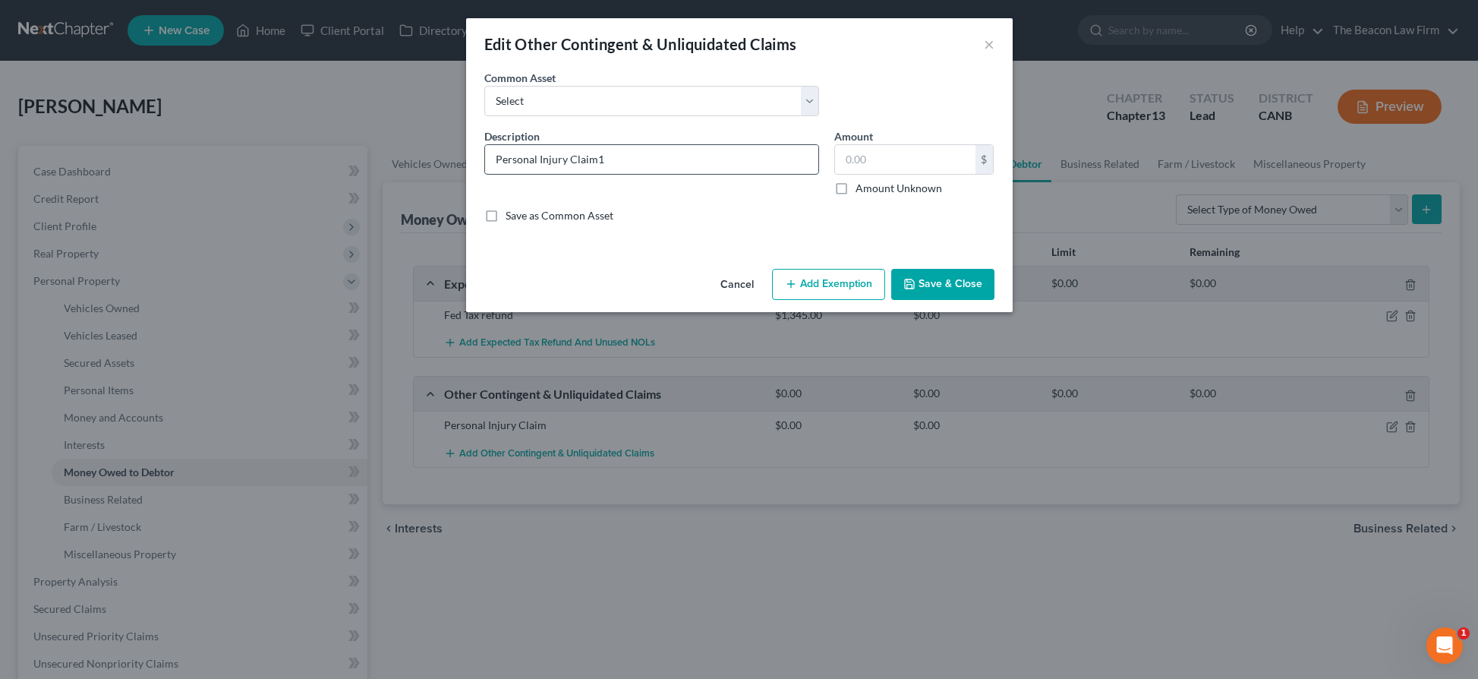
type input "Personal Injury Claim"
click at [927, 159] on input "text" at bounding box center [905, 159] width 140 height 29
type input "17,025"
click at [853, 279] on button "Add Exemption" at bounding box center [828, 285] width 113 height 32
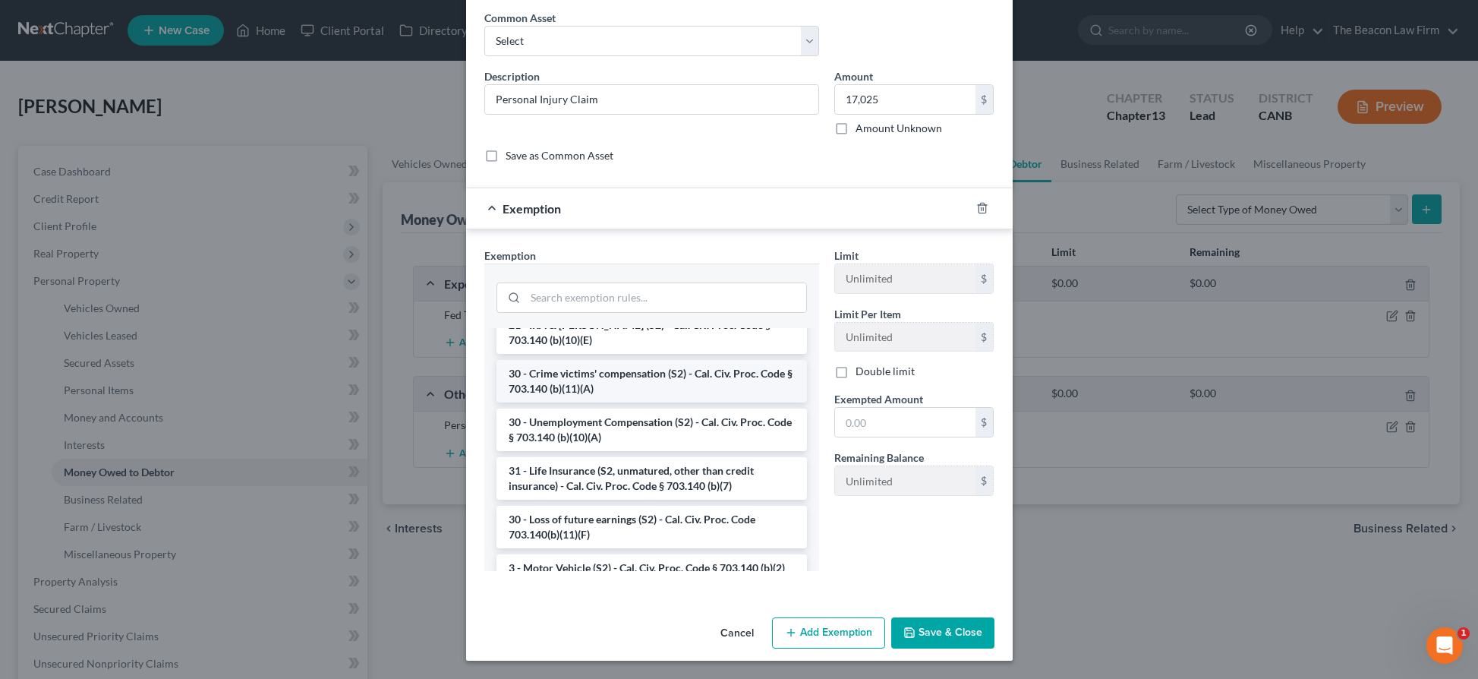
scroll to position [456, 0]
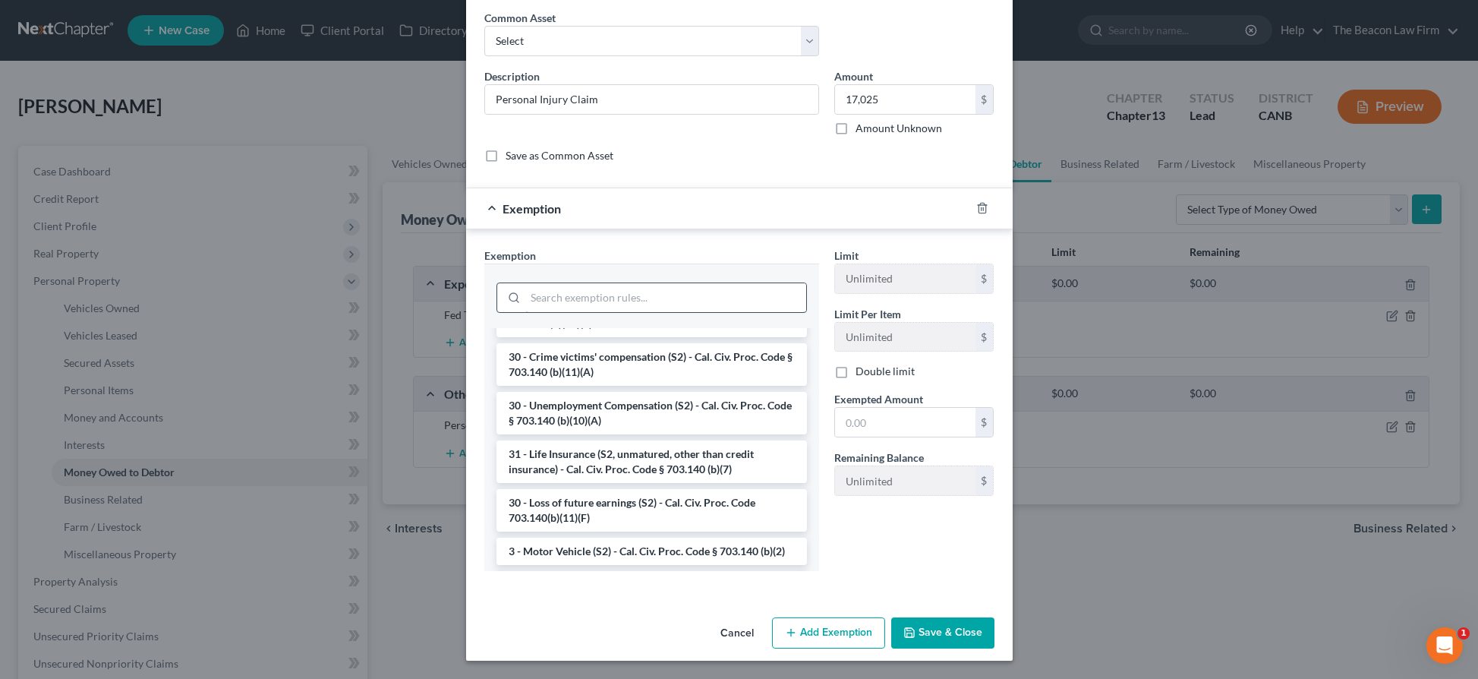
click at [684, 301] on input "search" at bounding box center [665, 297] width 281 height 29
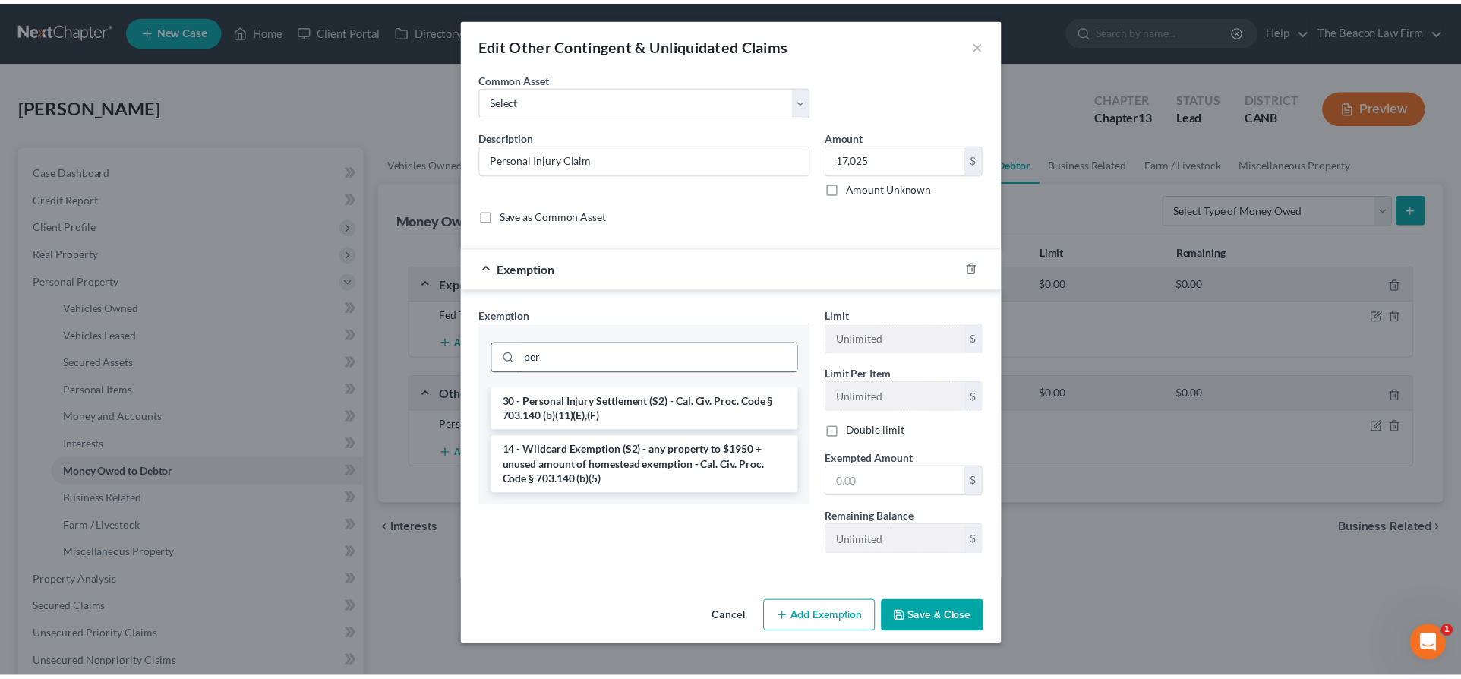
scroll to position [0, 0]
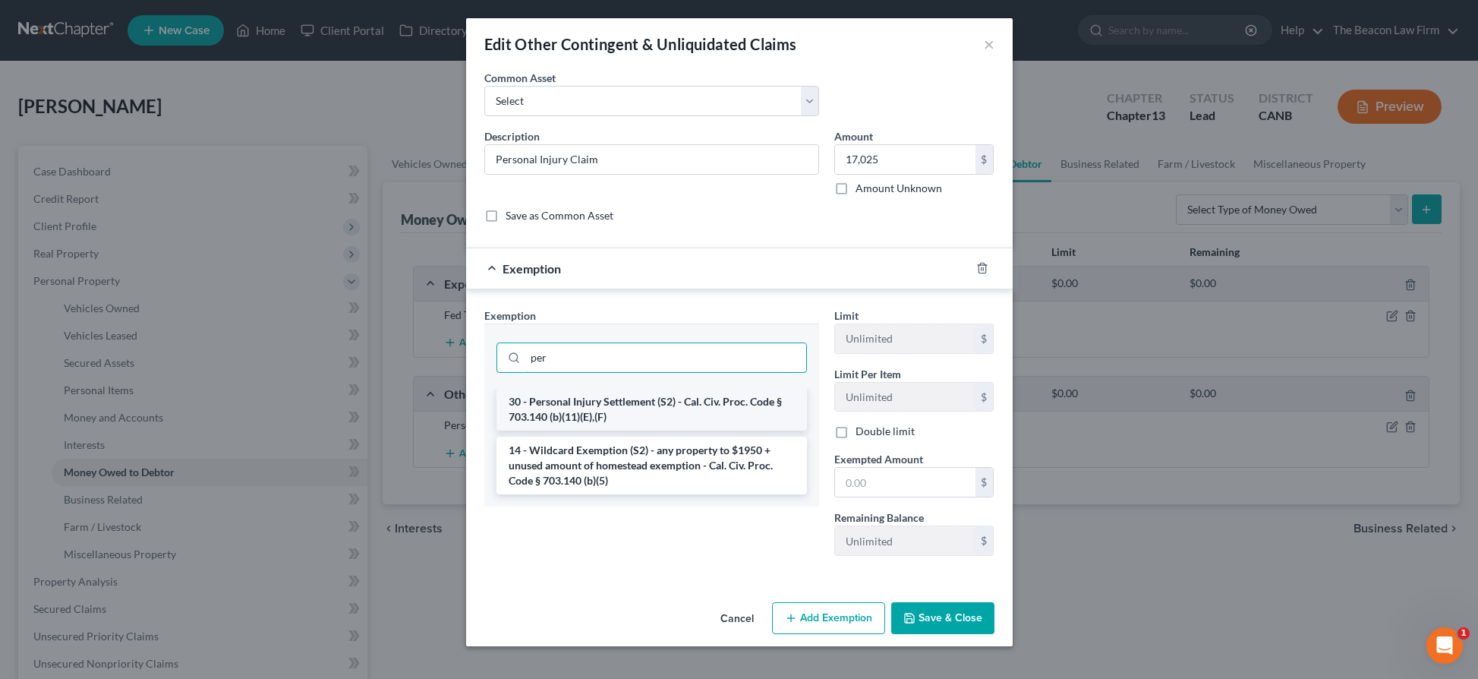
type input "per"
click at [665, 402] on li "30 - Personal Injury Settlement (S2) - Cal. Civ. Proc. Code § 703.140 (b)(11)(E…" at bounding box center [652, 409] width 311 height 43
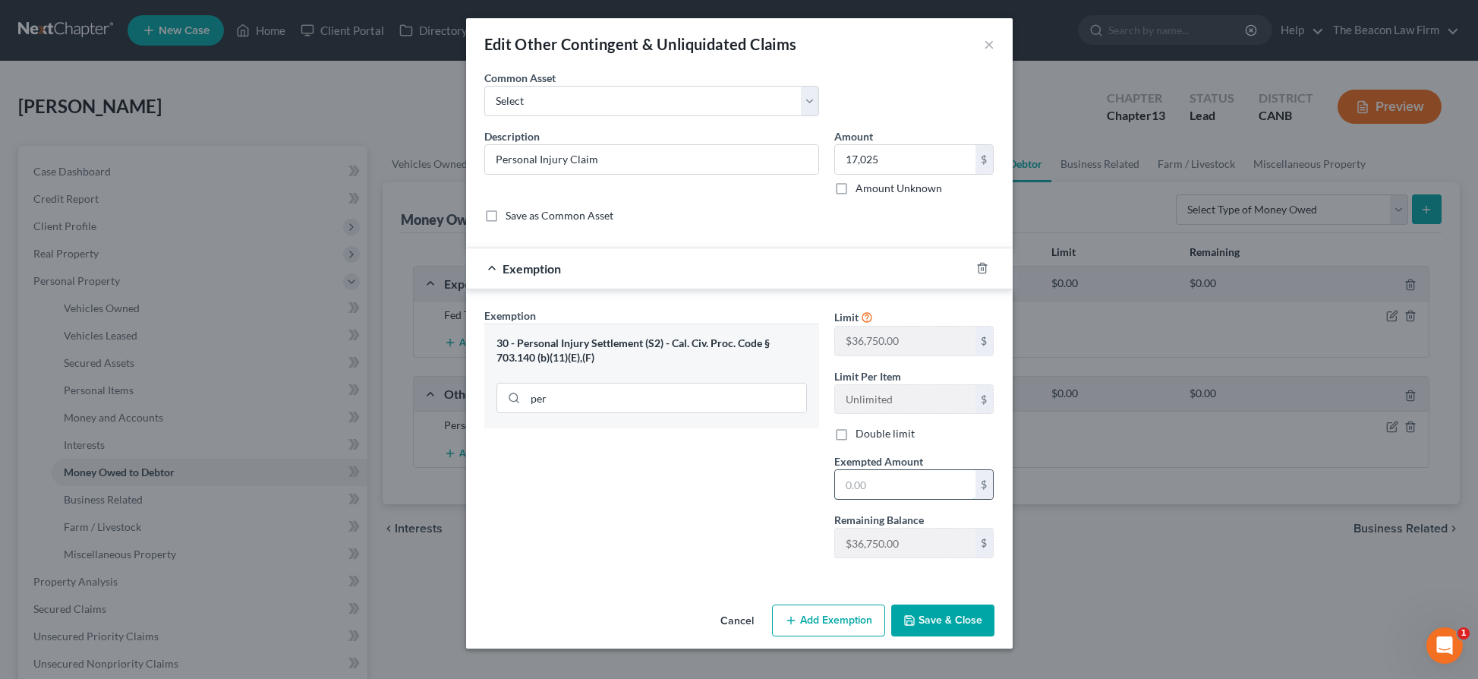
click at [881, 494] on input "text" at bounding box center [905, 484] width 140 height 29
type input "17,025"
click at [945, 619] on button "Save & Close" at bounding box center [942, 620] width 103 height 32
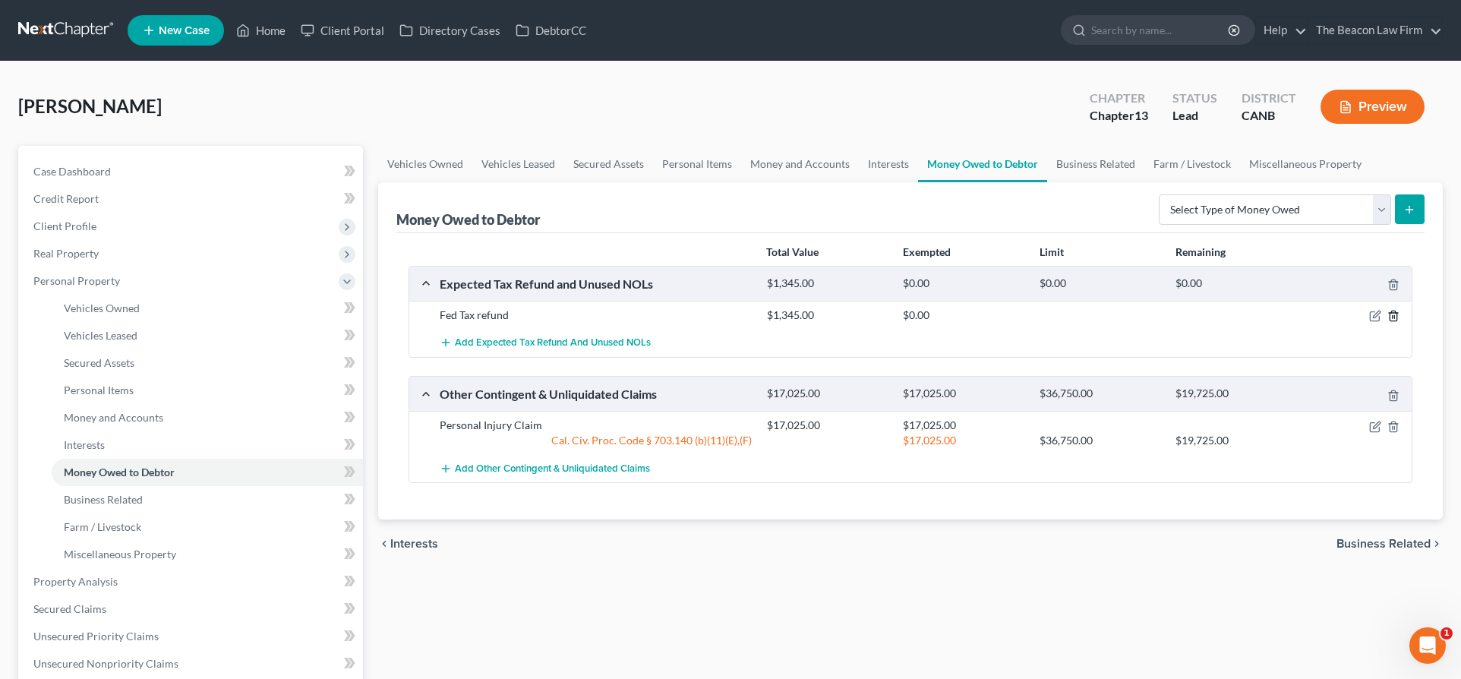
click at [1392, 313] on polyline "button" at bounding box center [1393, 313] width 9 height 0
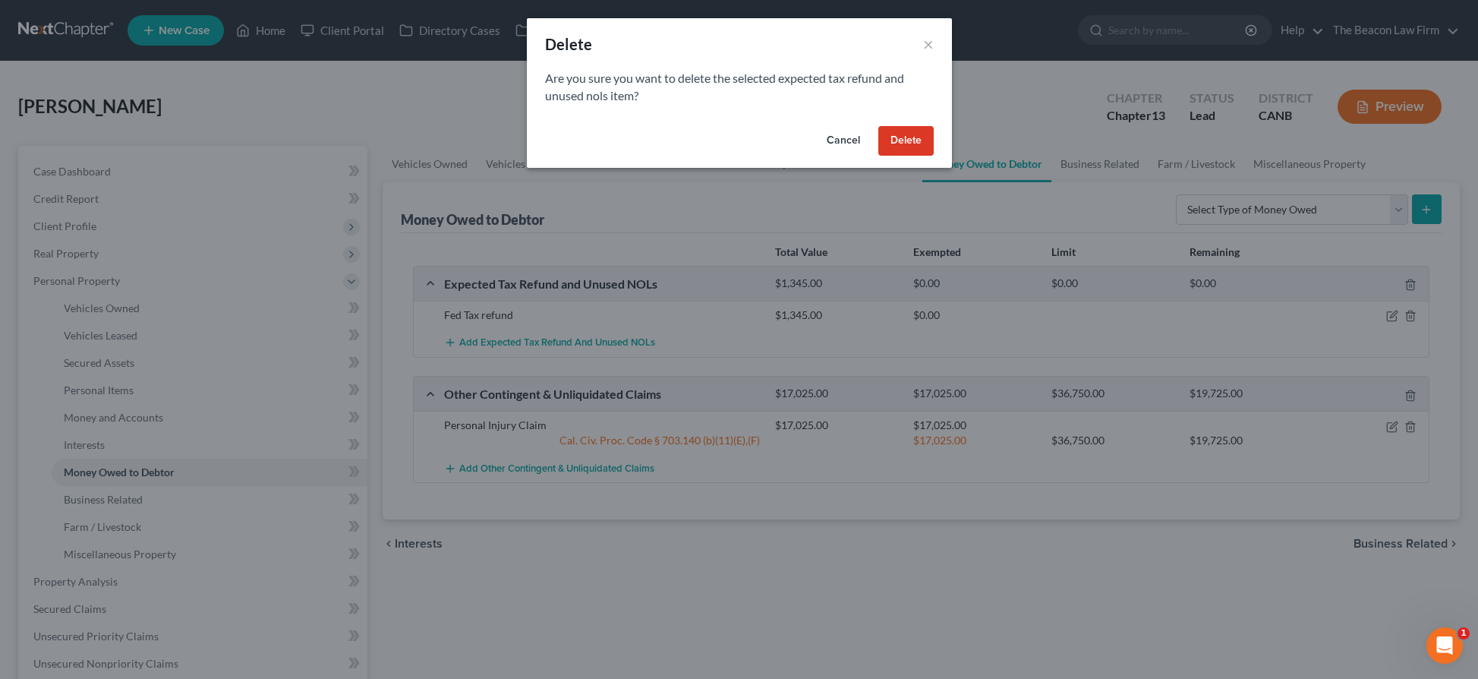
click at [923, 134] on button "Delete" at bounding box center [905, 141] width 55 height 30
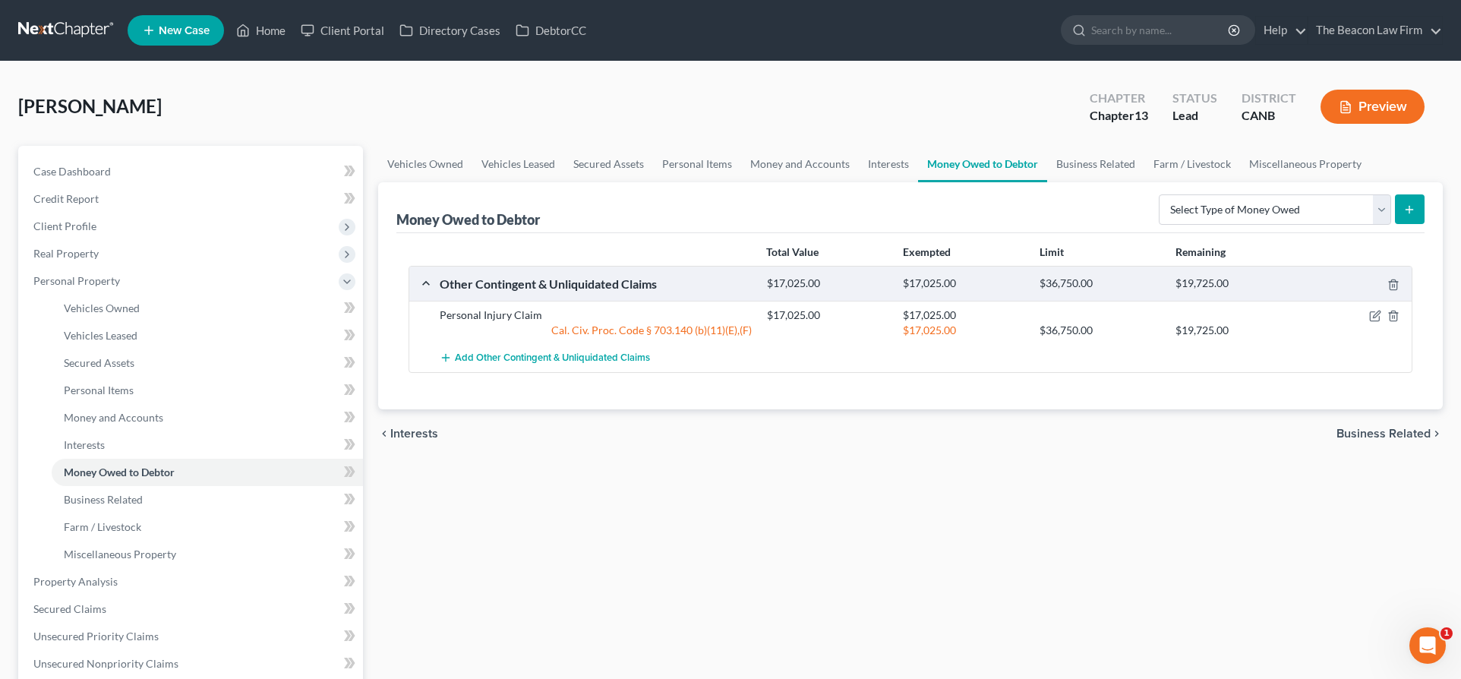
scroll to position [228, 0]
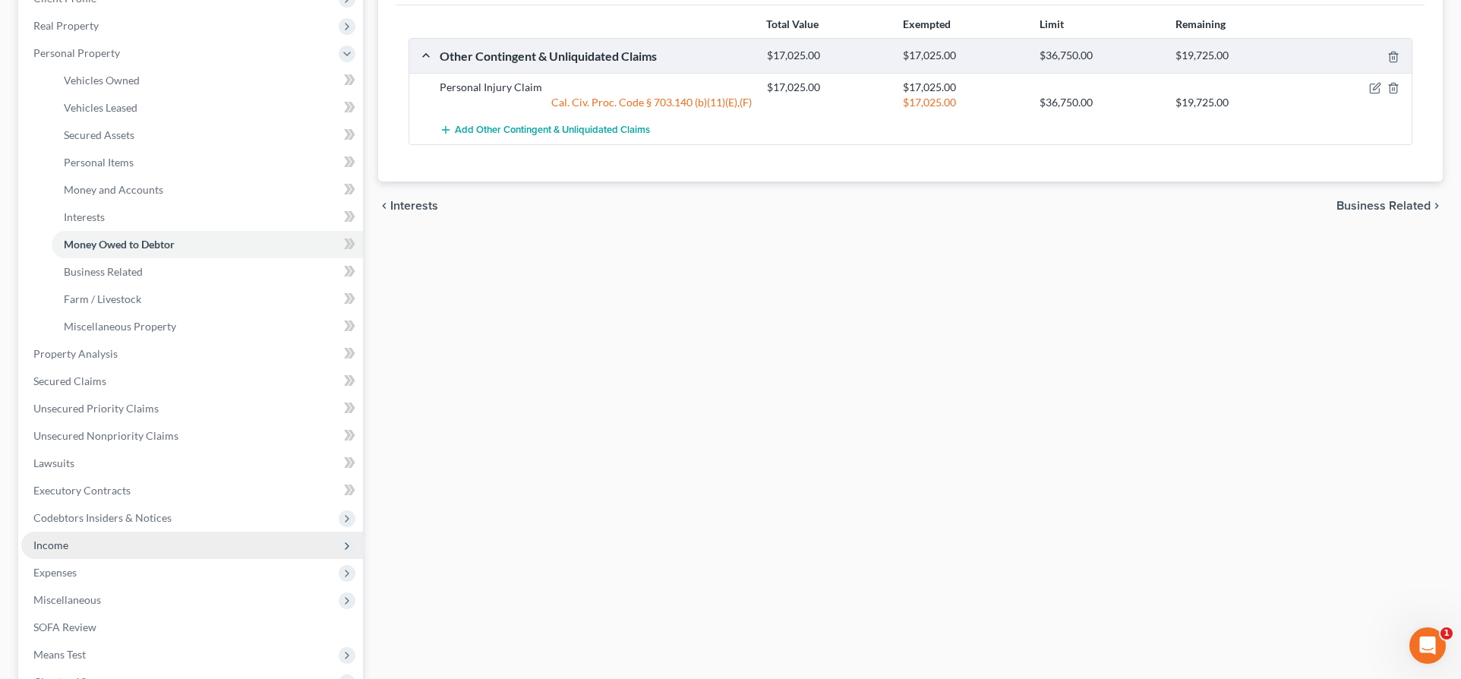
click at [67, 536] on span "Income" at bounding box center [192, 544] width 342 height 27
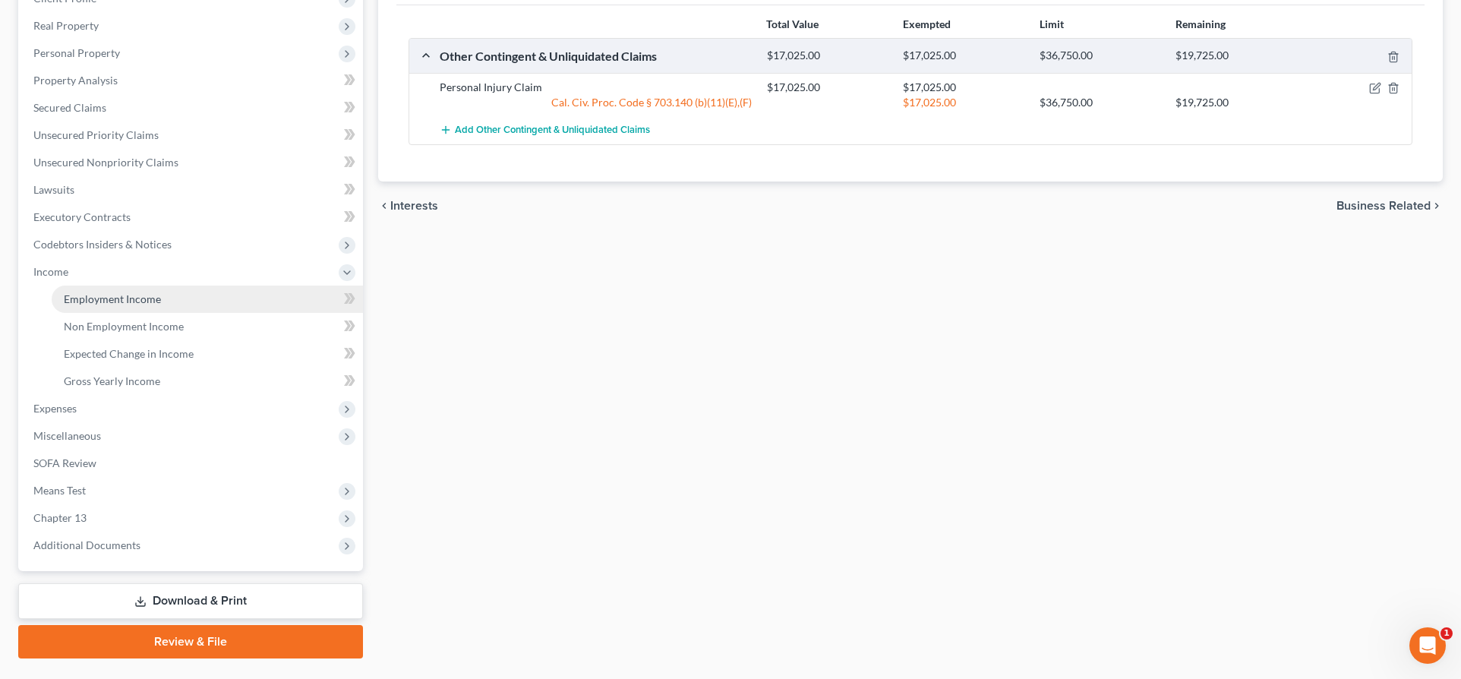
click at [134, 299] on span "Employment Income" at bounding box center [112, 298] width 97 height 13
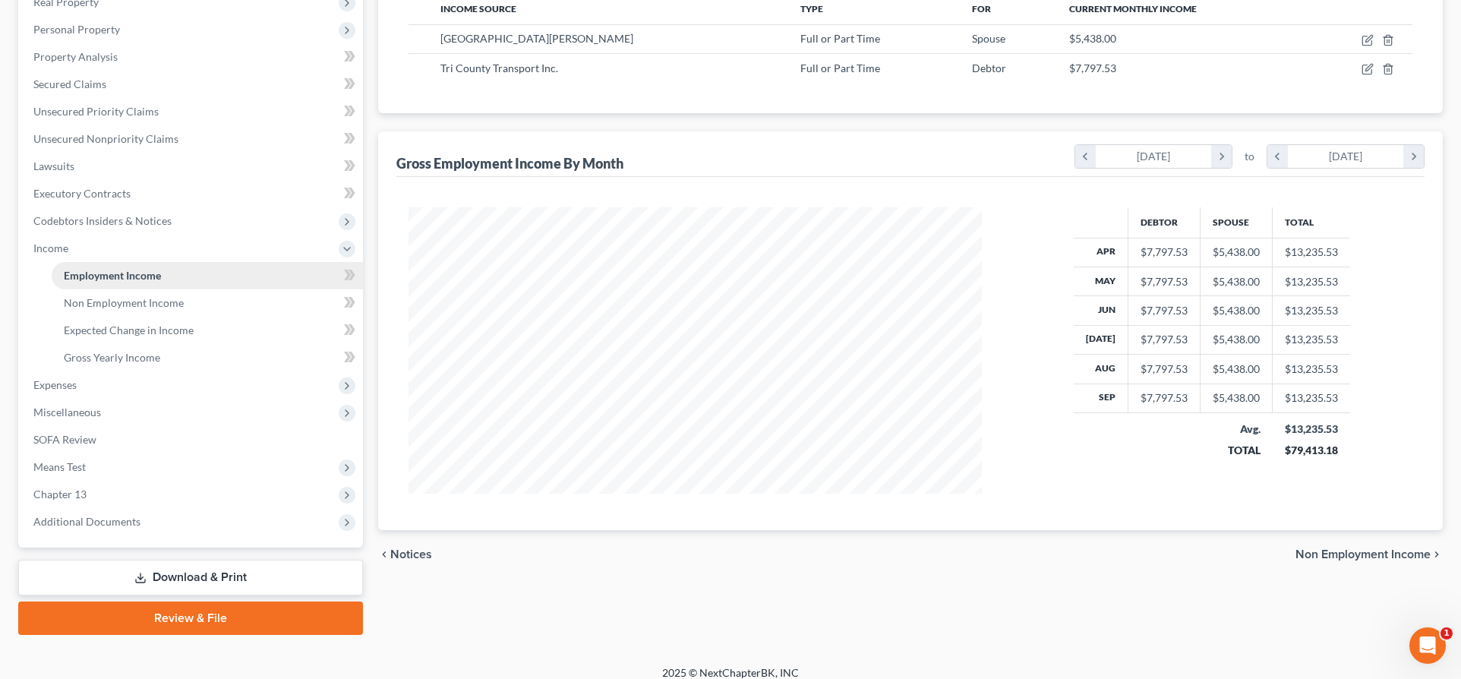
scroll to position [265, 0]
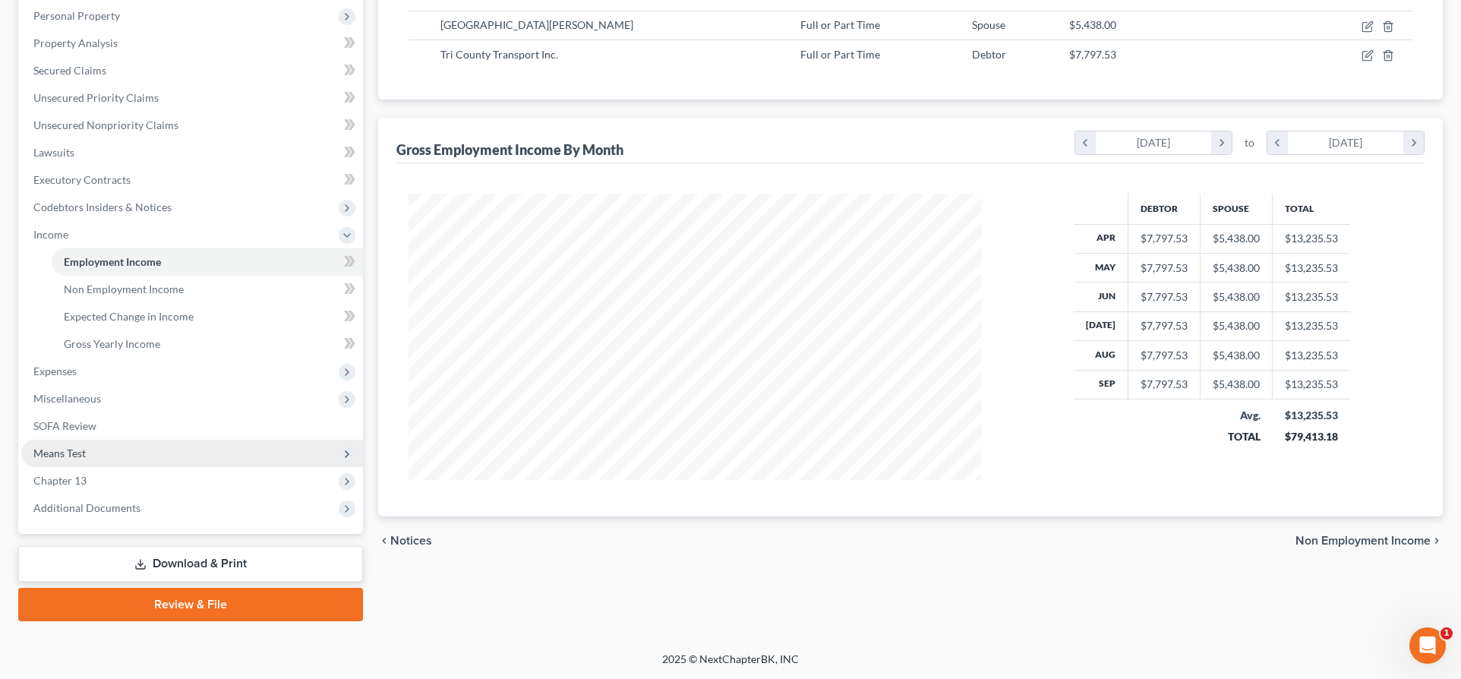
click at [90, 461] on span "Means Test" at bounding box center [192, 453] width 342 height 27
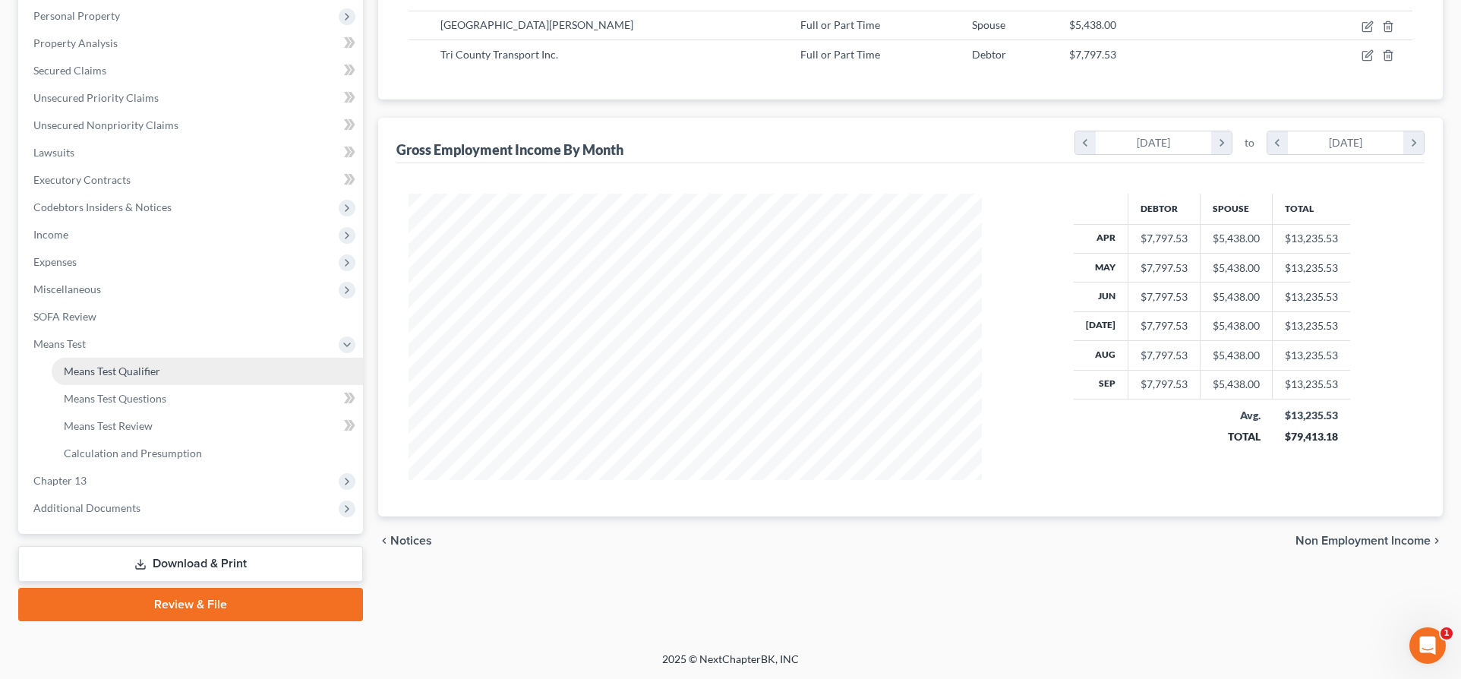
click at [163, 367] on link "Means Test Qualifier" at bounding box center [207, 371] width 311 height 27
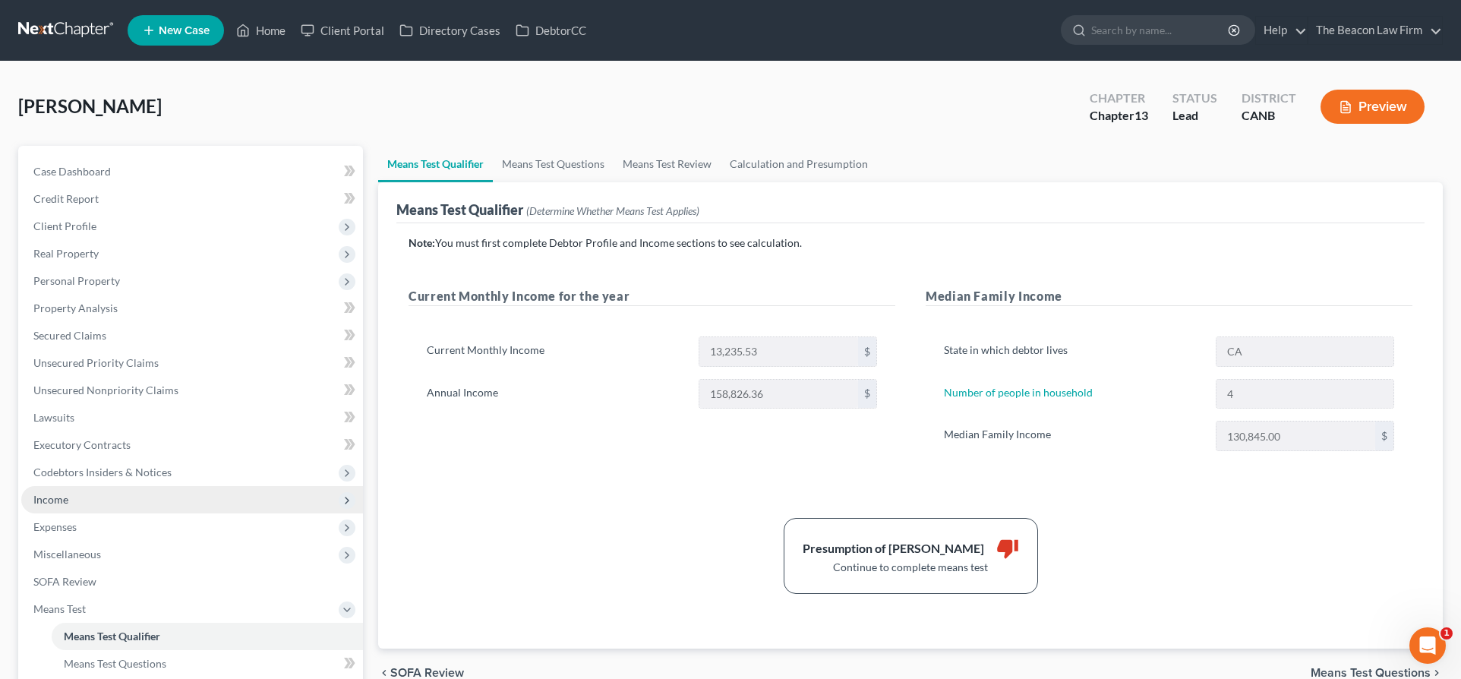
click at [61, 506] on span "Income" at bounding box center [192, 499] width 342 height 27
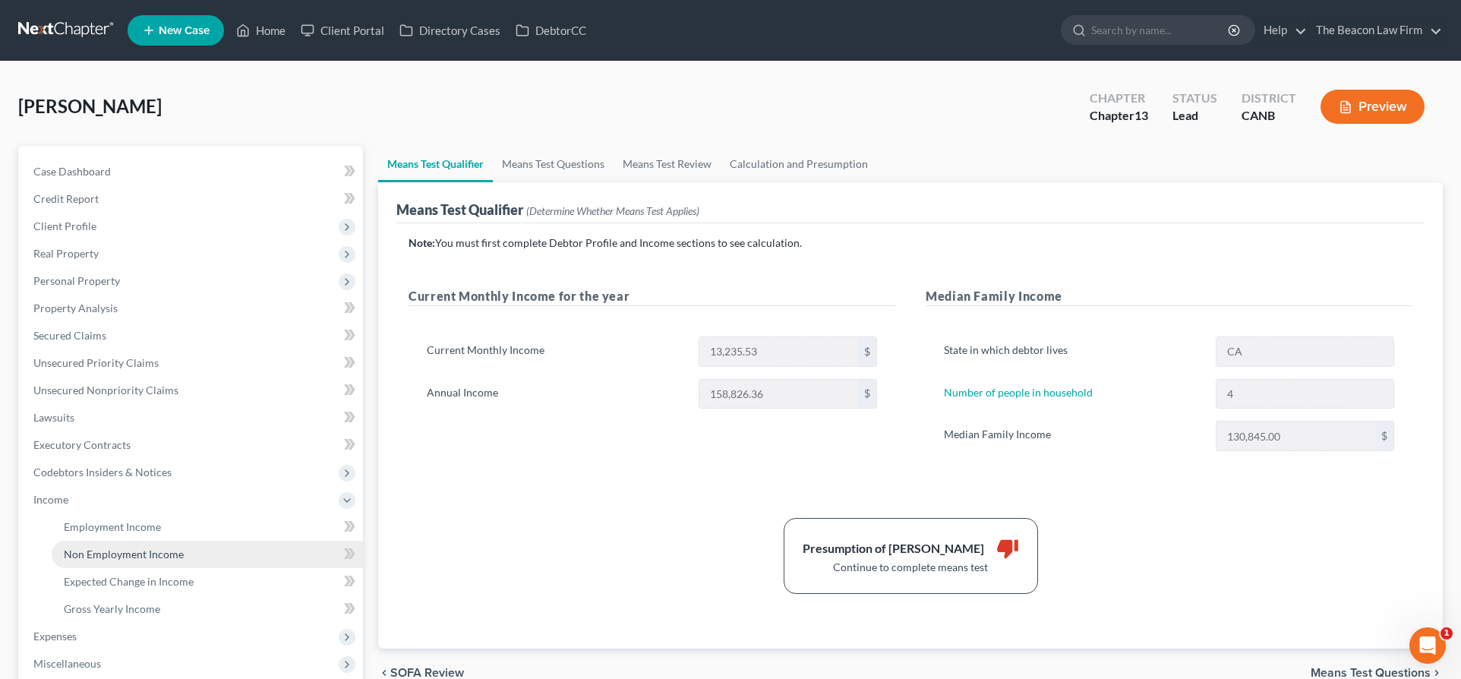
click at [137, 560] on link "Non Employment Income" at bounding box center [207, 554] width 311 height 27
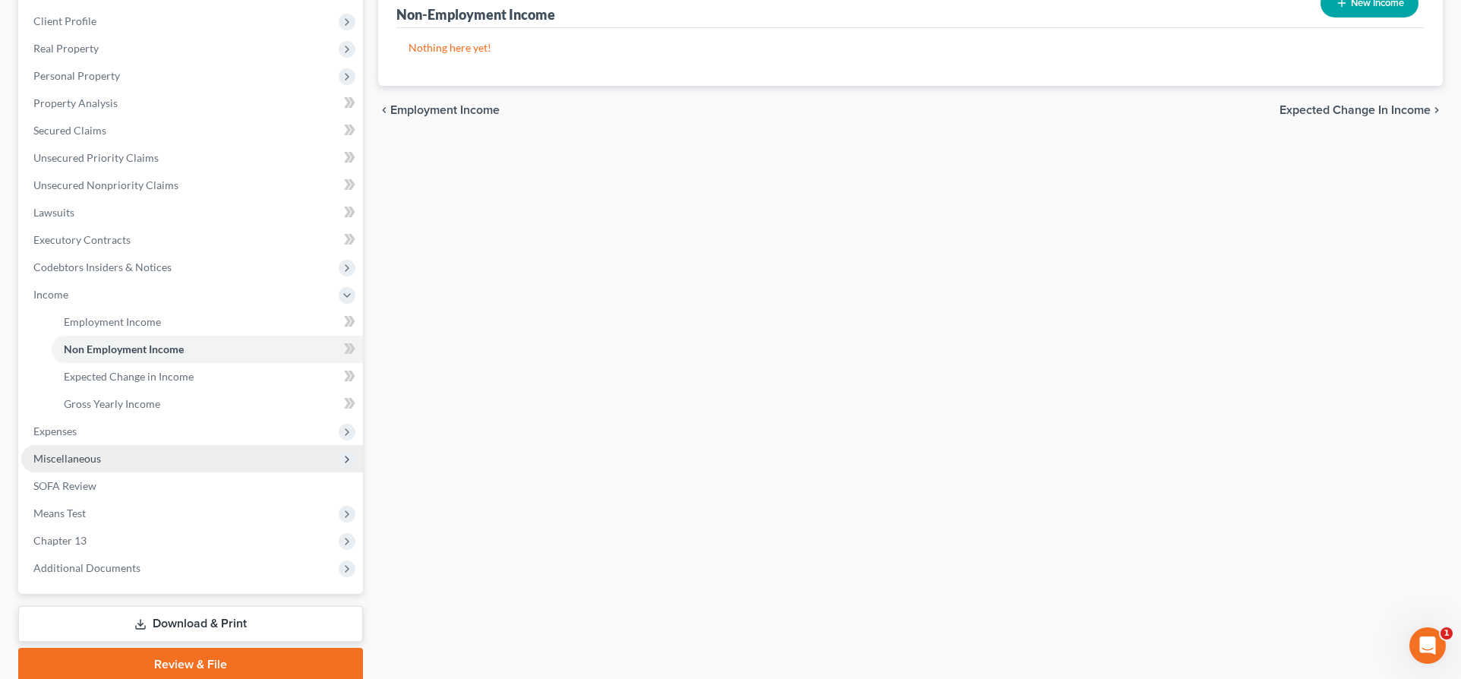
scroll to position [228, 0]
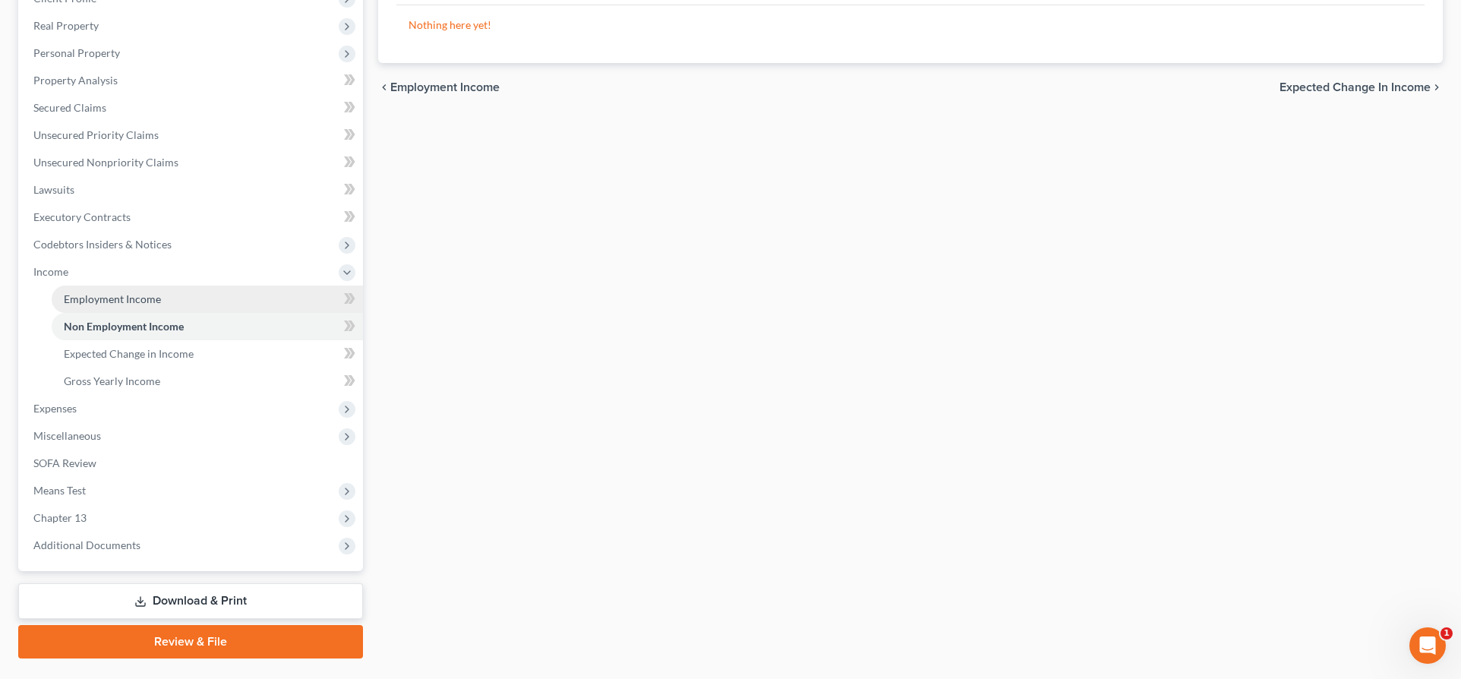
click at [134, 298] on span "Employment Income" at bounding box center [112, 298] width 97 height 13
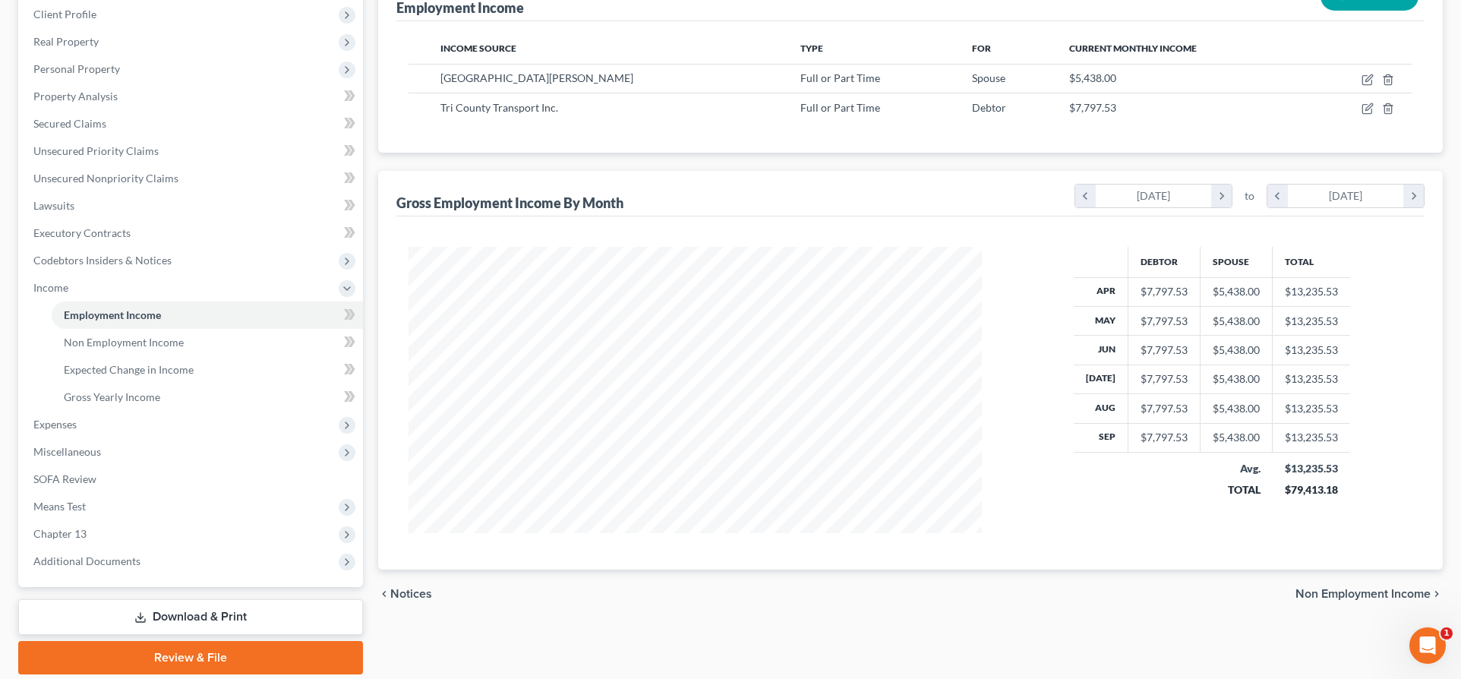
scroll to position [265, 0]
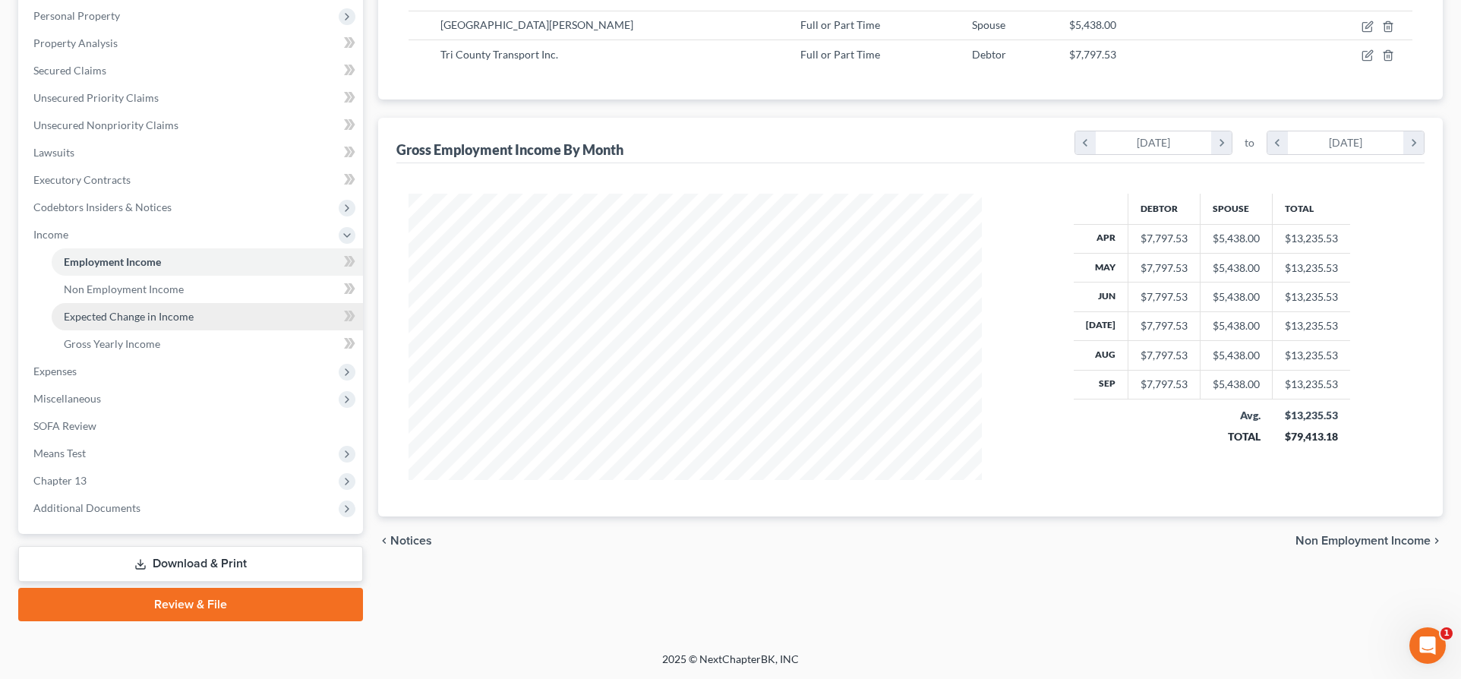
click at [127, 321] on span "Expected Change in Income" at bounding box center [129, 316] width 130 height 13
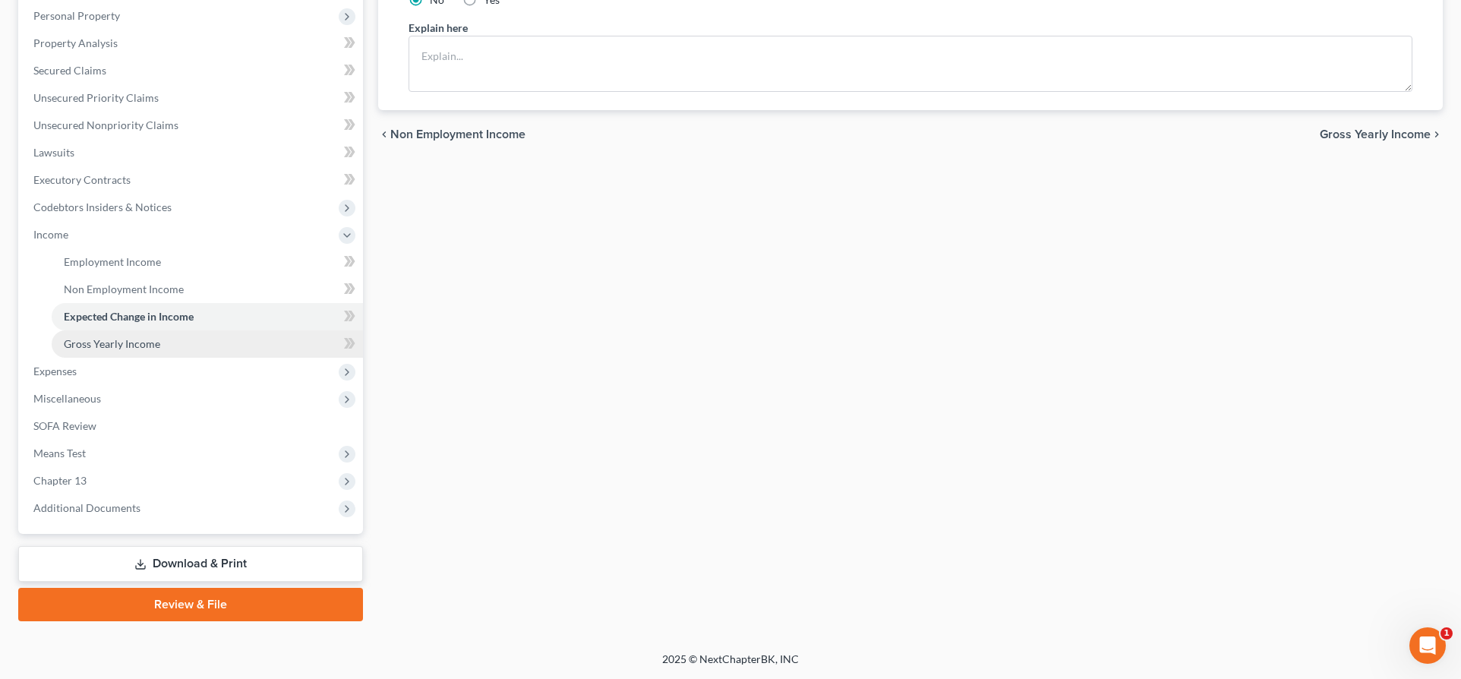
click at [129, 337] on span "Gross Yearly Income" at bounding box center [112, 343] width 96 height 13
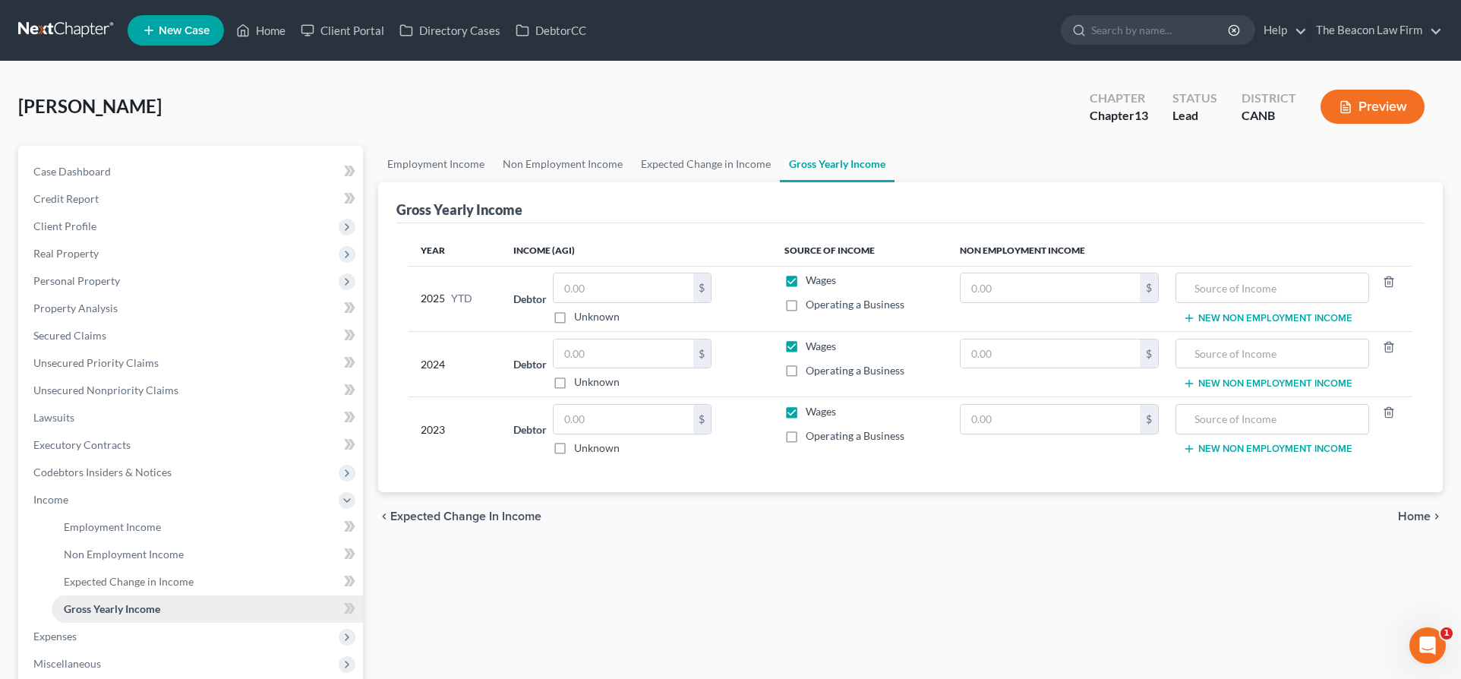
scroll to position [265, 0]
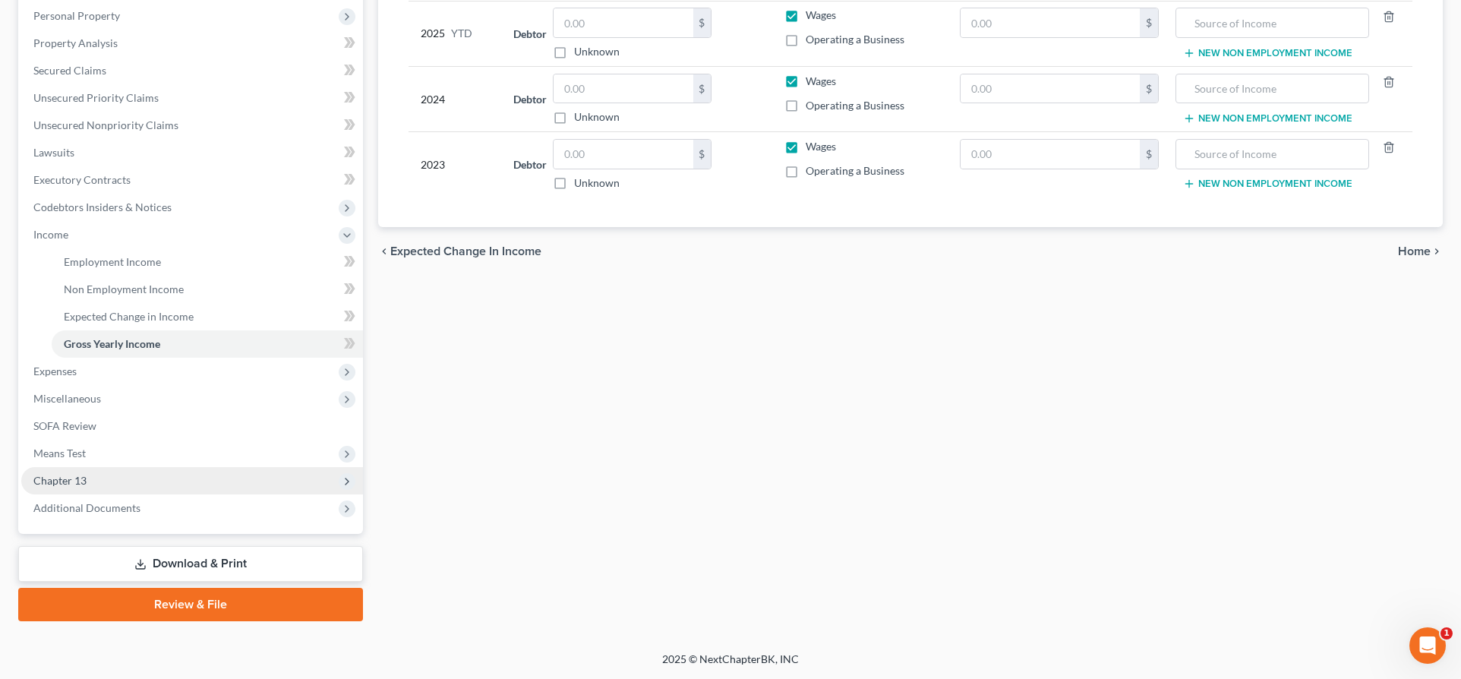
click at [87, 473] on span "Chapter 13" at bounding box center [192, 480] width 342 height 27
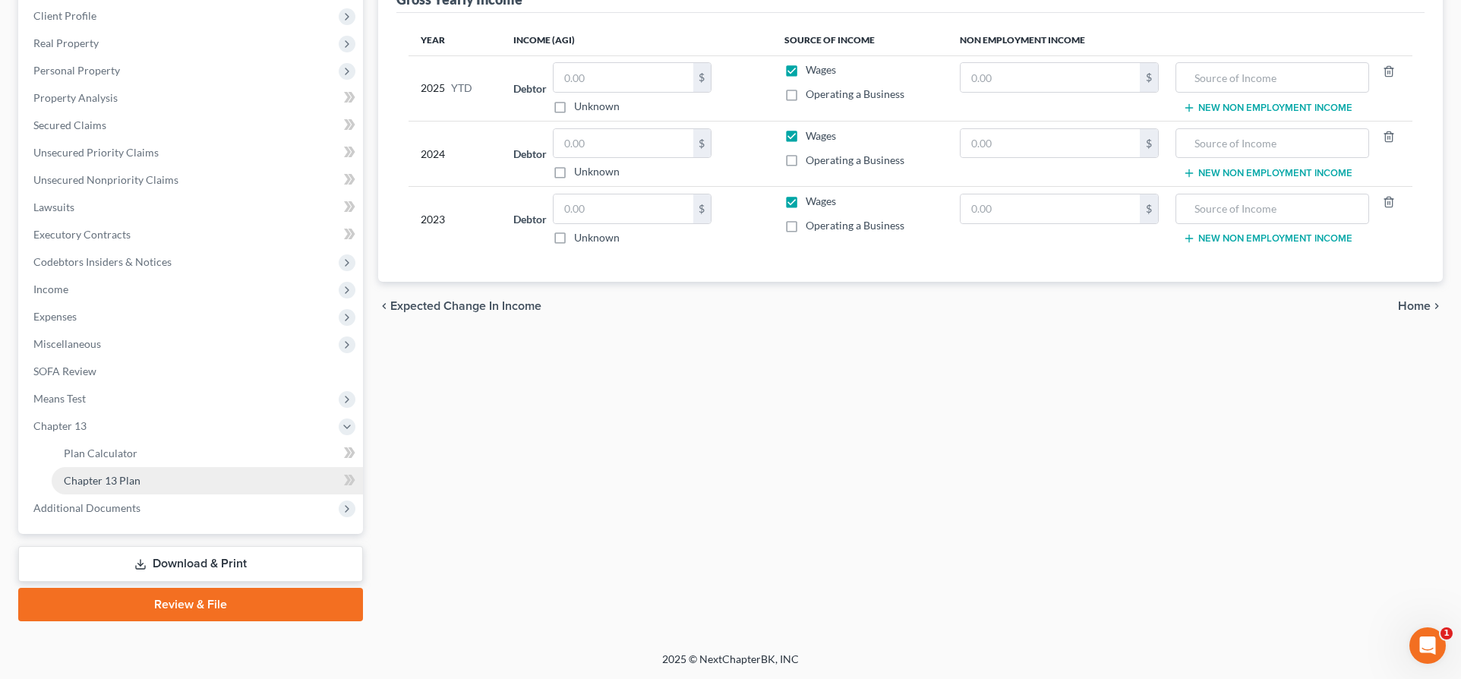
scroll to position [210, 0]
click at [84, 405] on span "Means Test" at bounding box center [192, 398] width 342 height 27
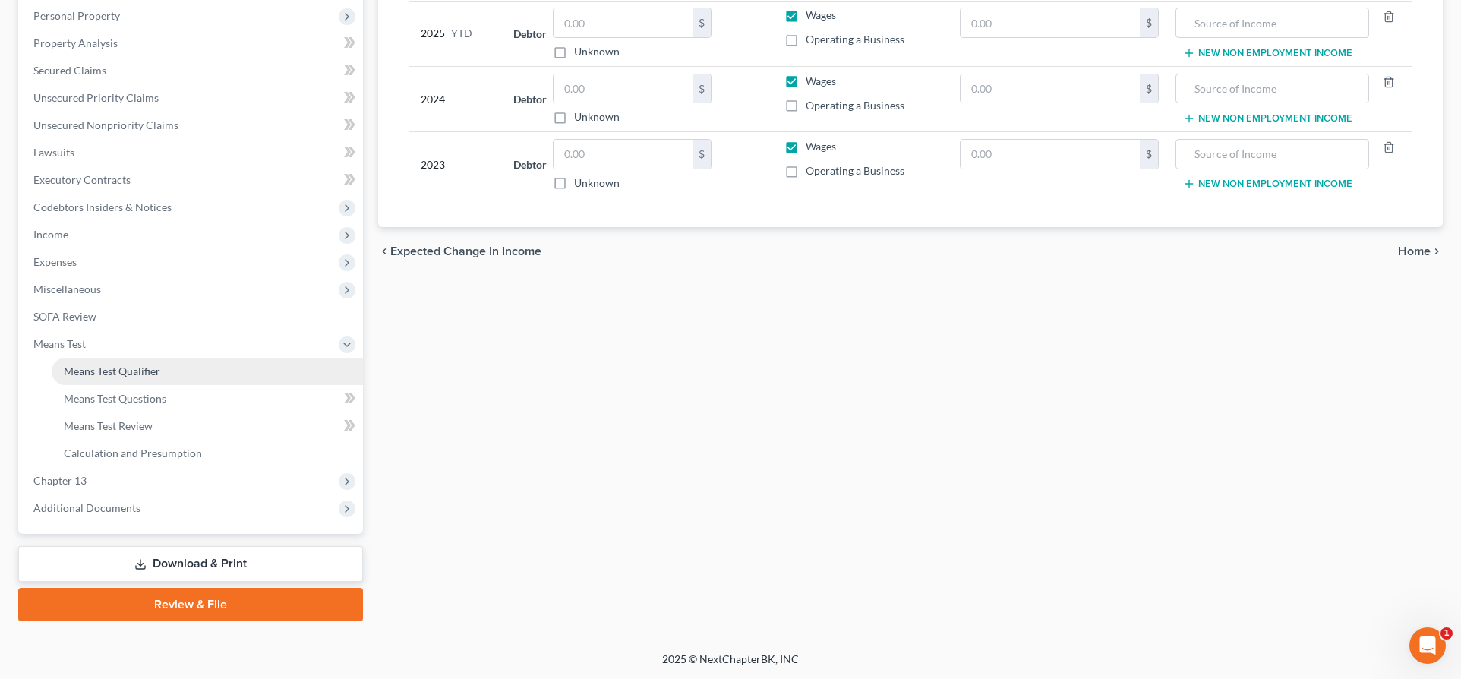
click at [128, 364] on span "Means Test Qualifier" at bounding box center [112, 370] width 96 height 13
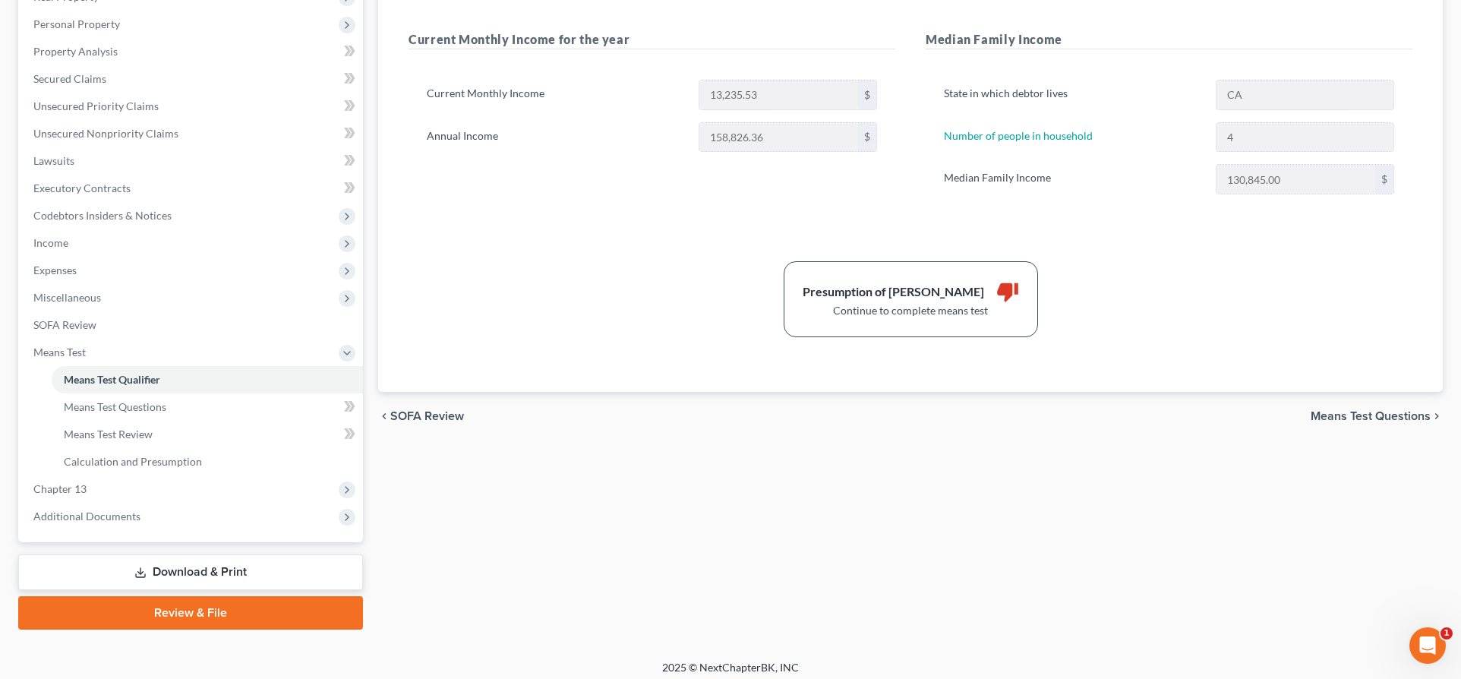
scroll to position [265, 0]
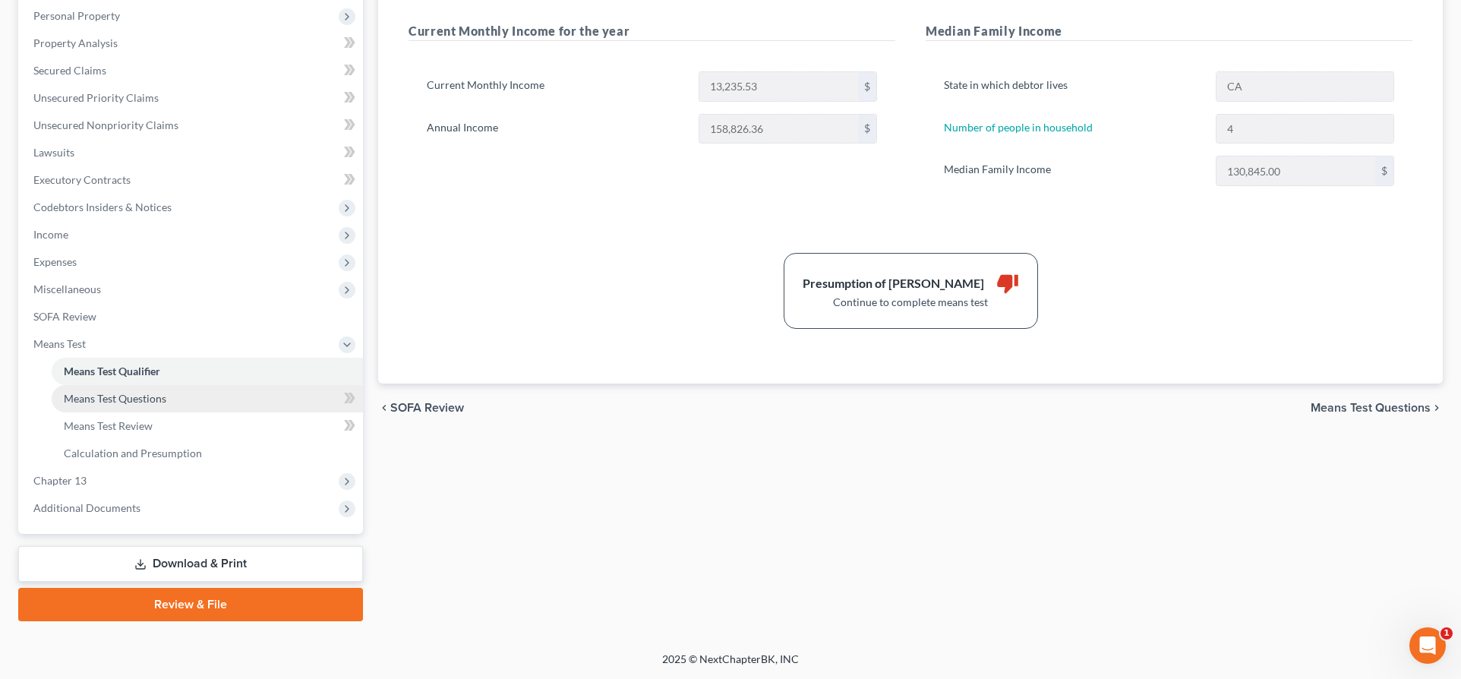
click at [121, 396] on span "Means Test Questions" at bounding box center [115, 398] width 102 height 13
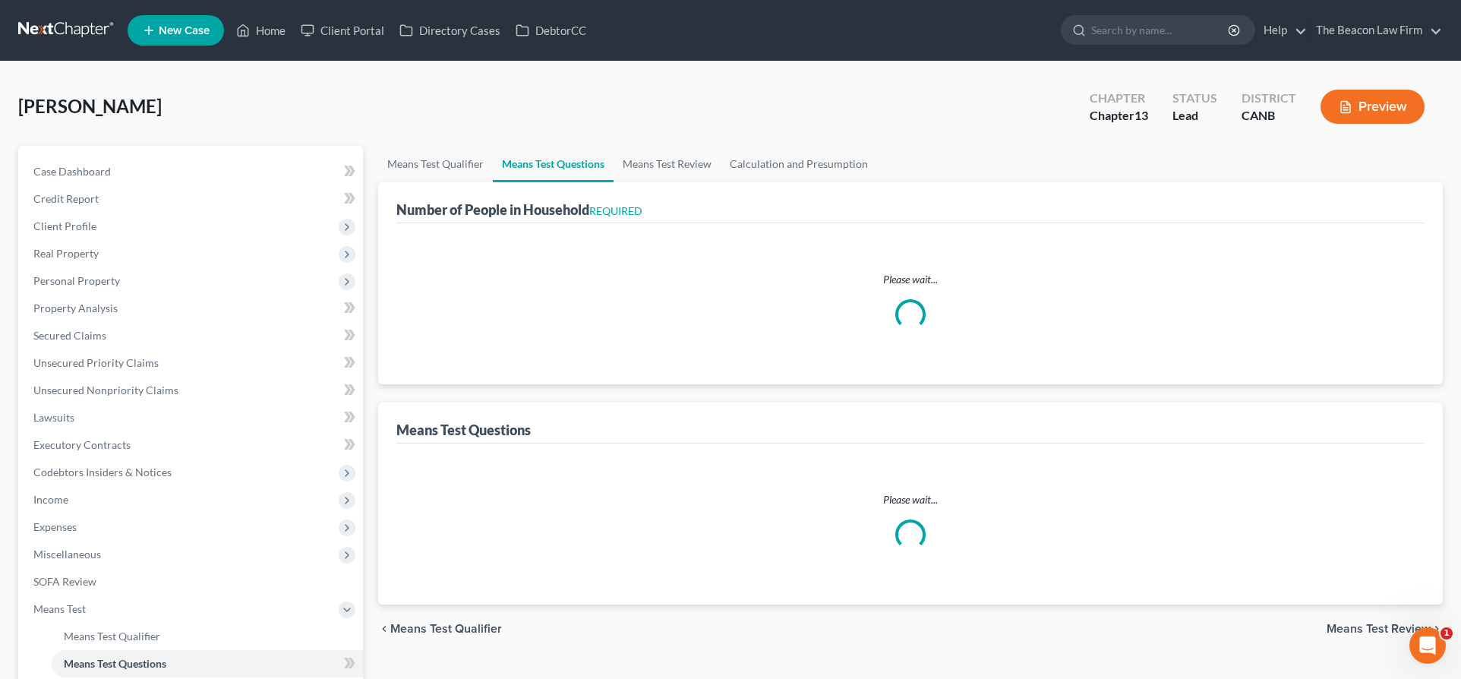
select select "1"
select select "60"
select select "4"
select select "5"
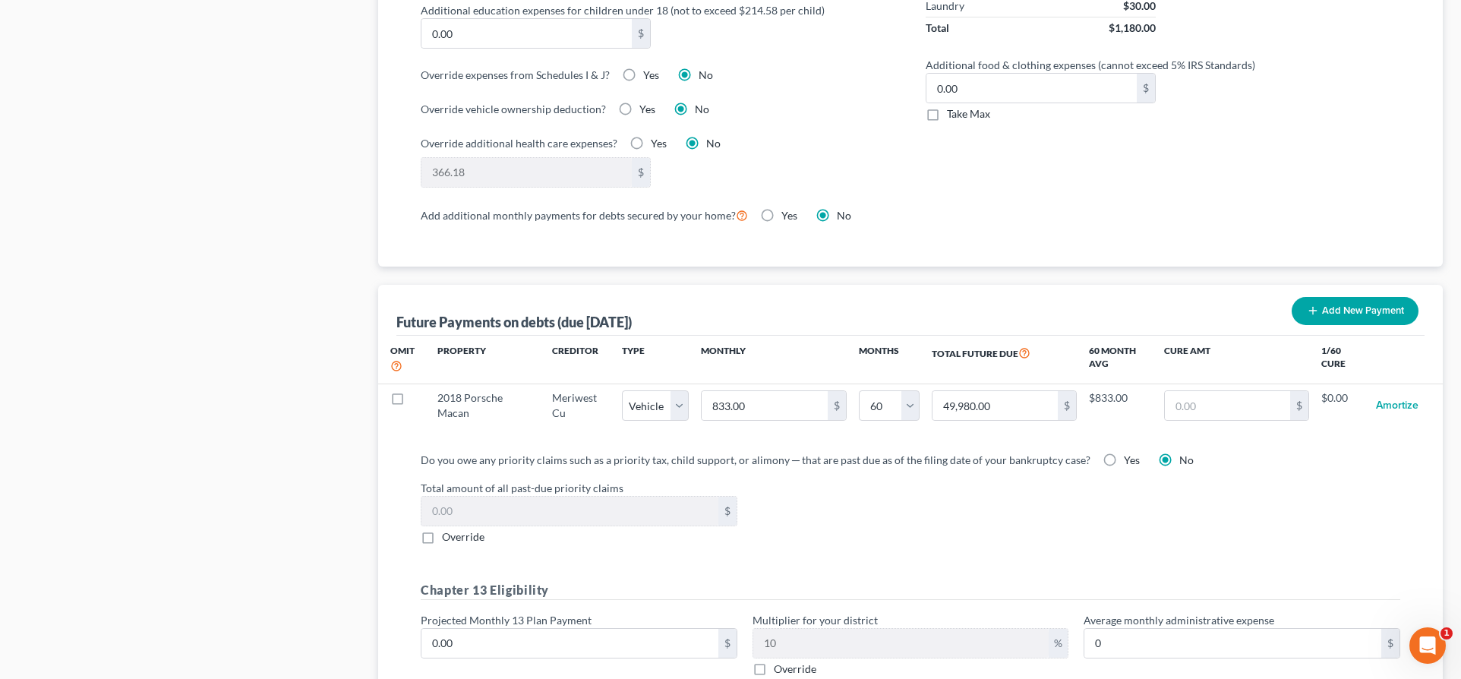
scroll to position [1204, 0]
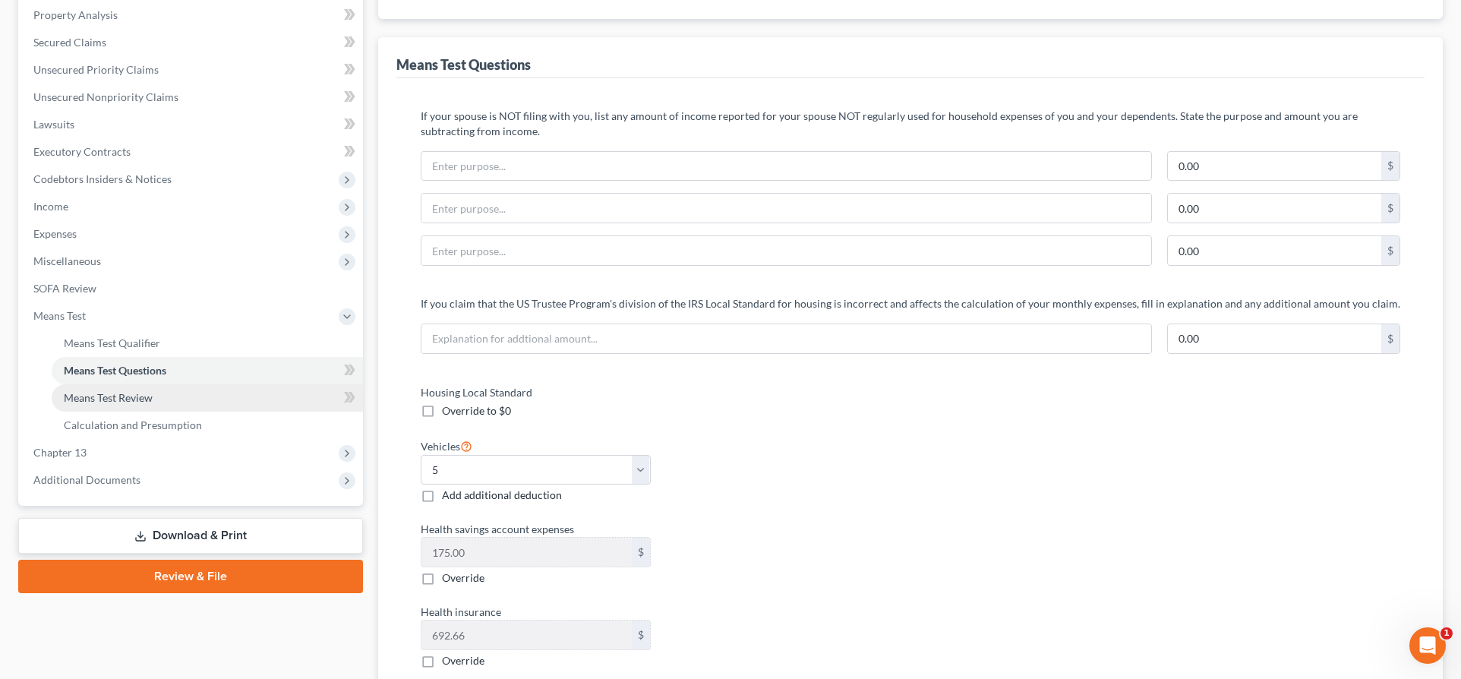
click at [92, 392] on span "Means Test Review" at bounding box center [108, 397] width 89 height 13
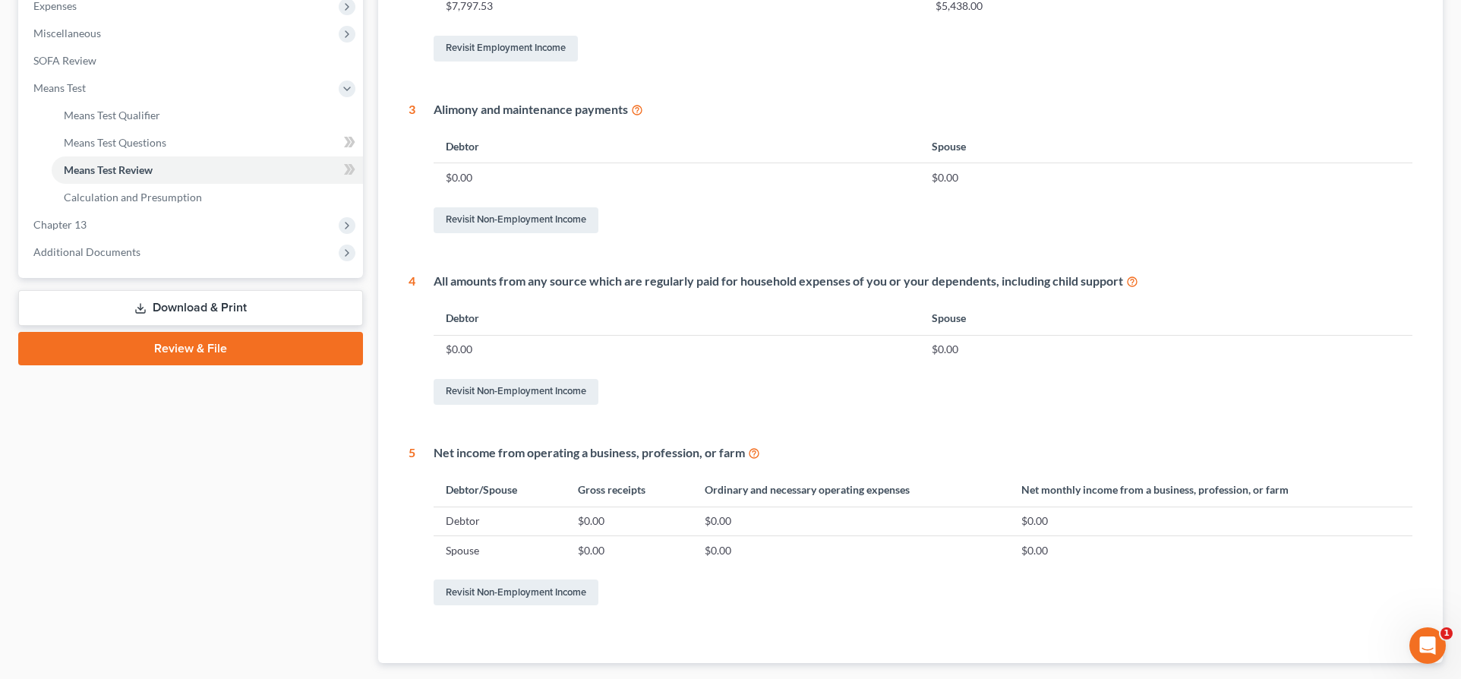
scroll to position [611, 0]
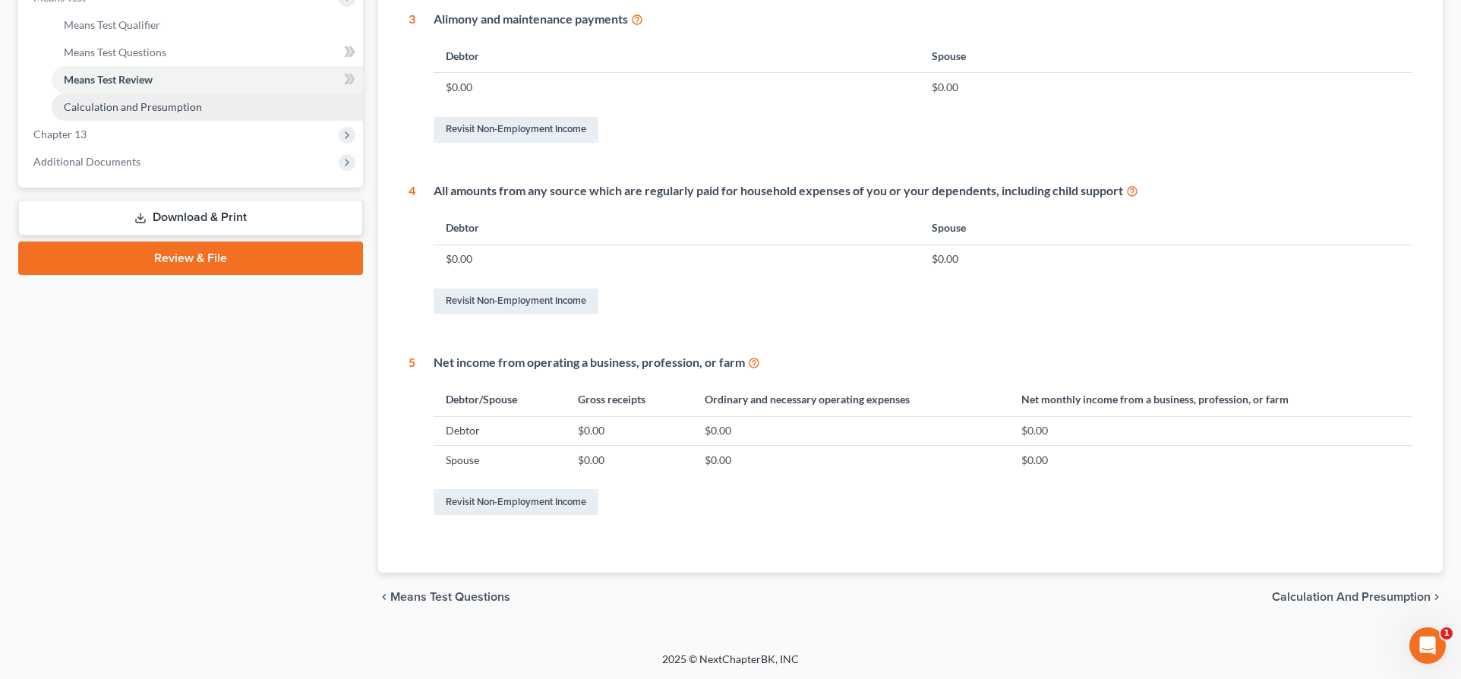
click at [148, 115] on link "Calculation and Presumption" at bounding box center [207, 106] width 311 height 27
